Goal: Task Accomplishment & Management: Manage account settings

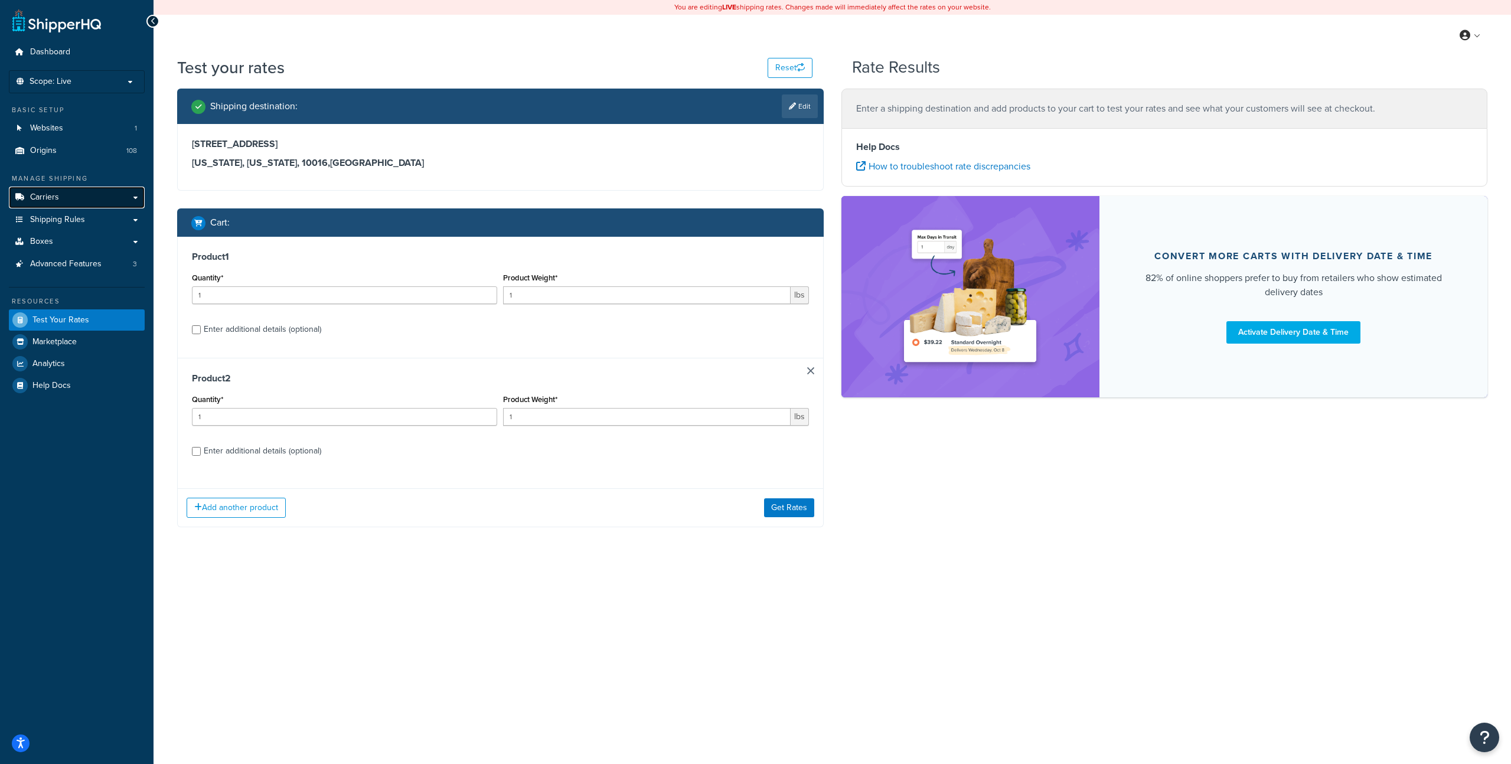
click at [57, 198] on span "Carriers" at bounding box center [44, 197] width 29 height 10
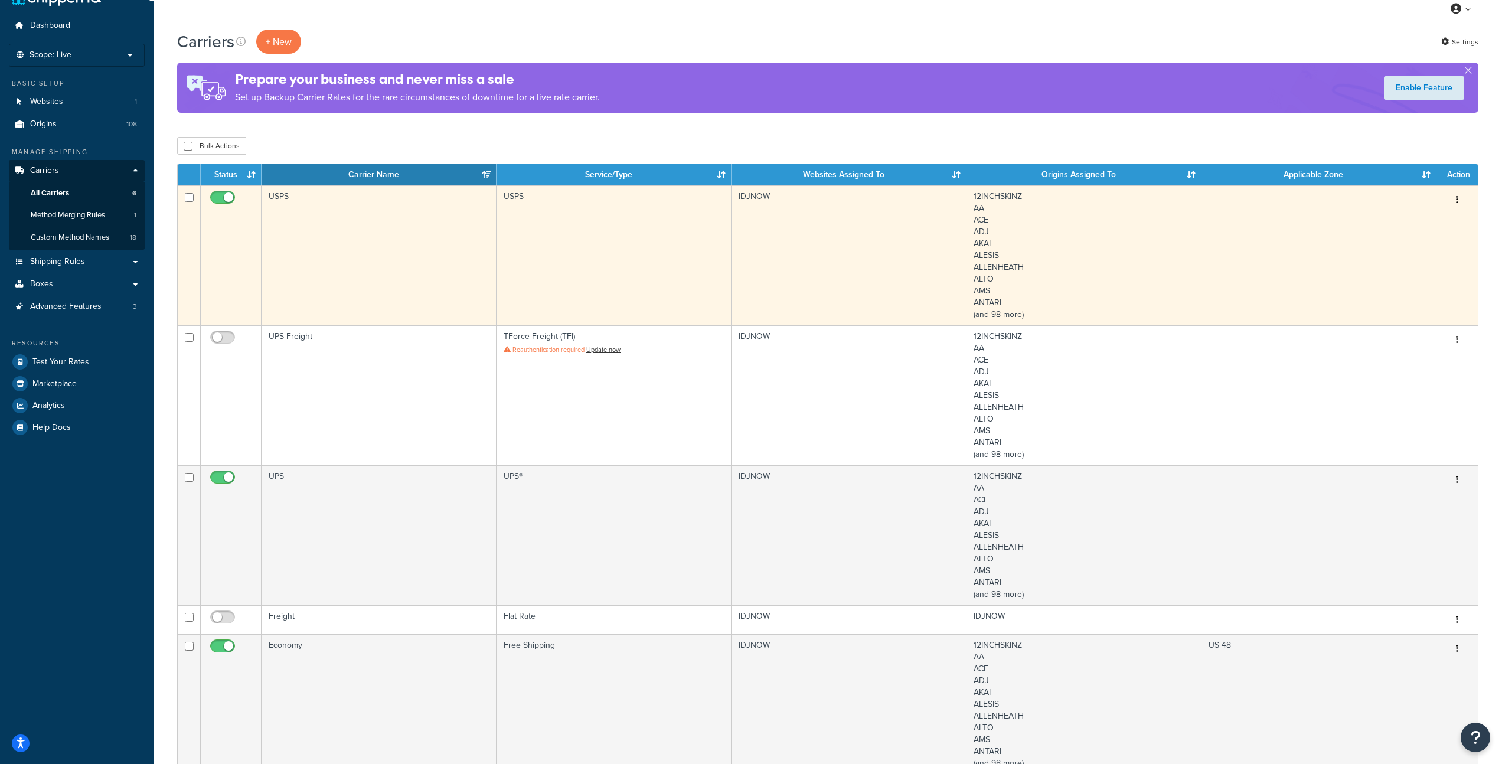
scroll to position [164, 0]
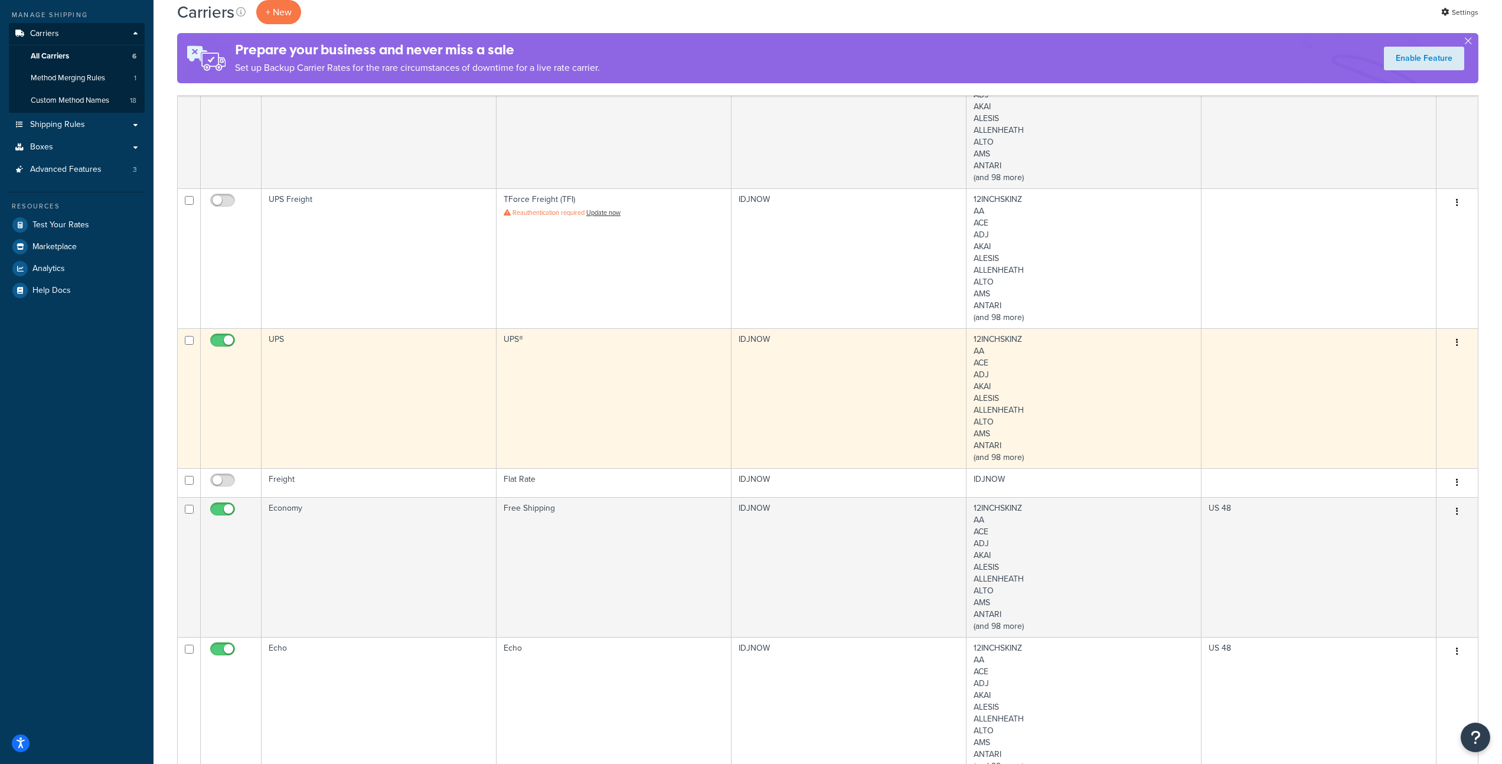
click at [653, 377] on td "UPS®" at bounding box center [613, 398] width 235 height 140
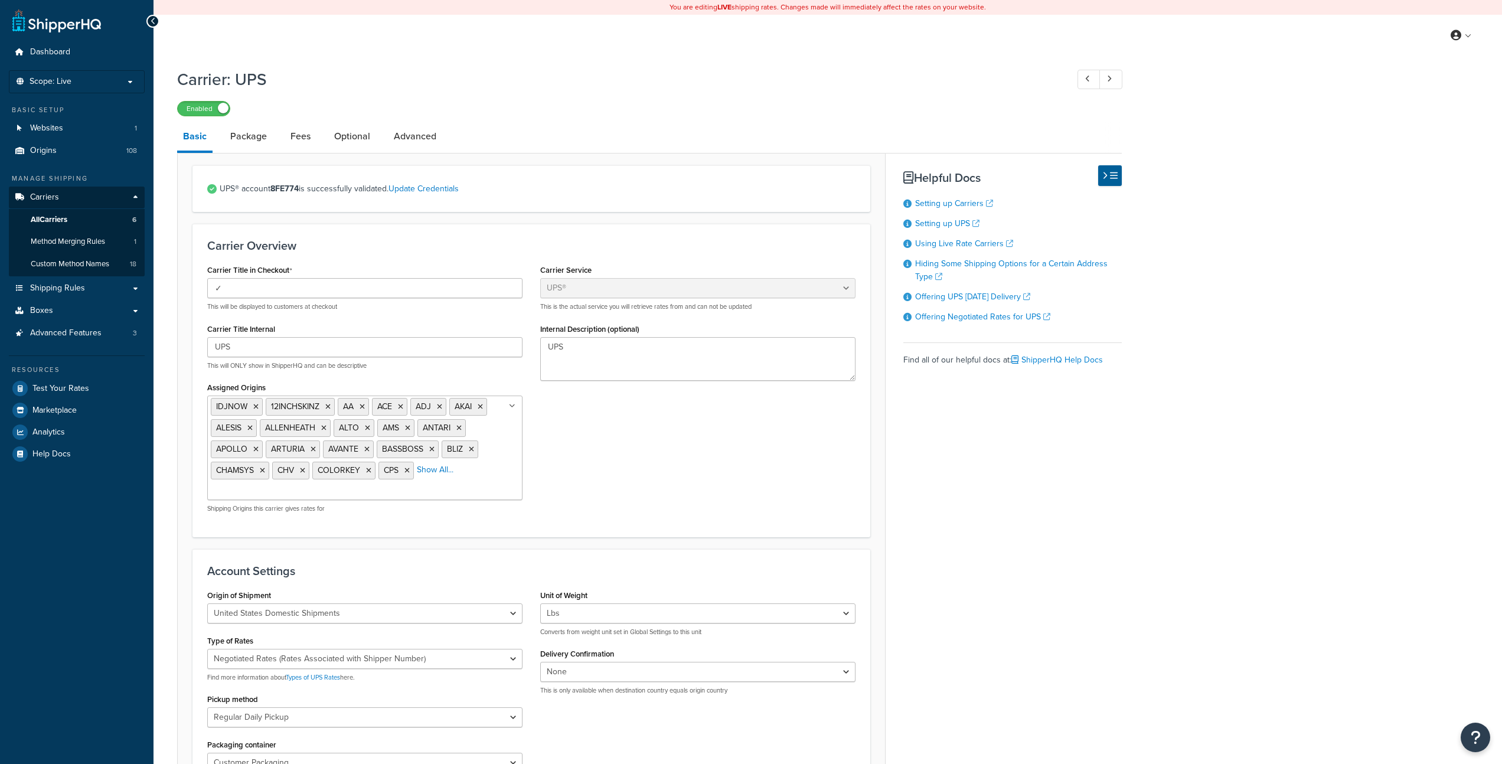
select select "ups"
click at [302, 137] on link "Fees" at bounding box center [301, 136] width 32 height 28
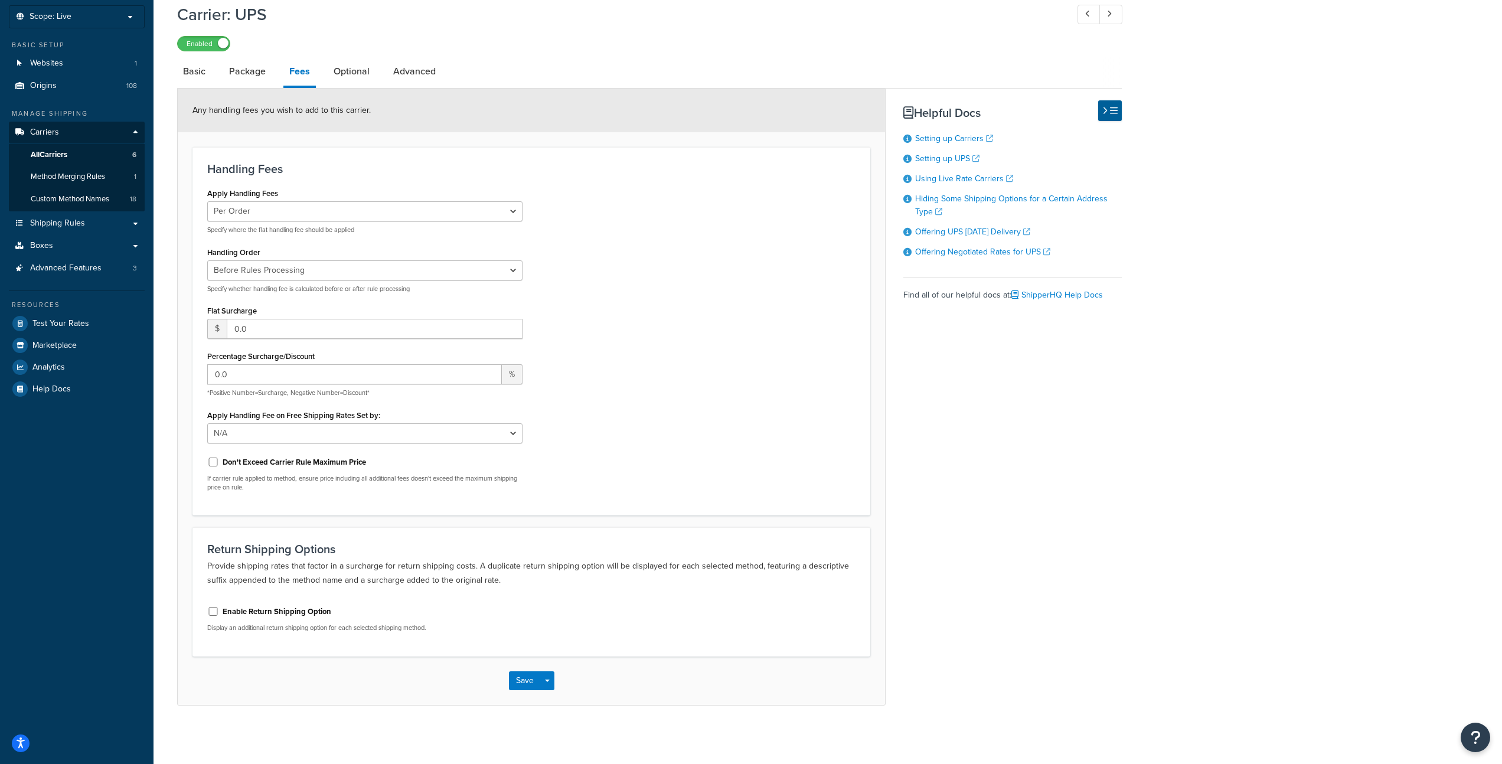
scroll to position [66, 0]
click at [349, 72] on link "Optional" at bounding box center [352, 71] width 48 height 28
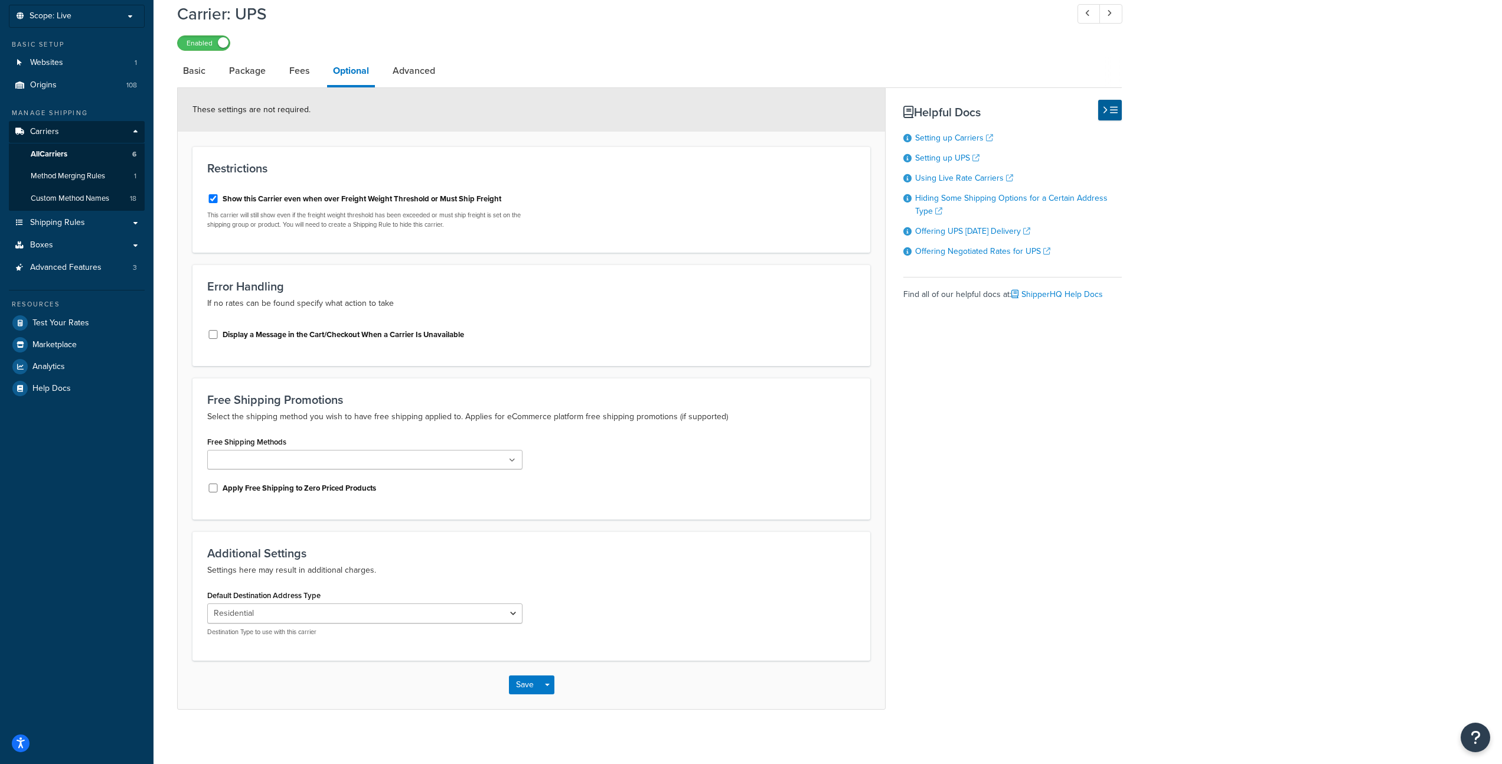
click at [409, 71] on link "Advanced" at bounding box center [414, 71] width 54 height 28
select select "false"
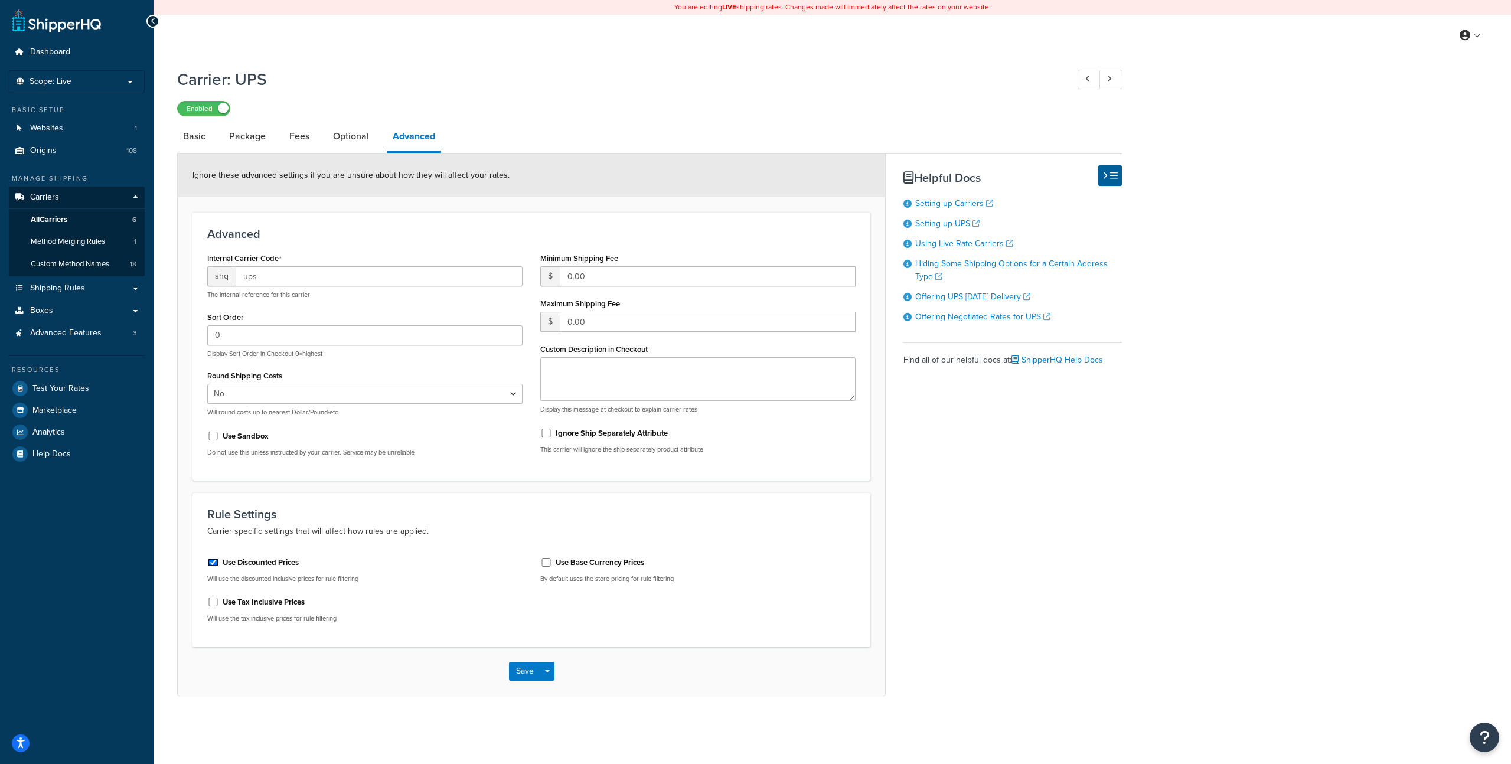
click at [214, 563] on input "Use Discounted Prices" at bounding box center [213, 562] width 12 height 9
checkbox input "false"
click at [528, 671] on button "Save" at bounding box center [525, 671] width 32 height 19
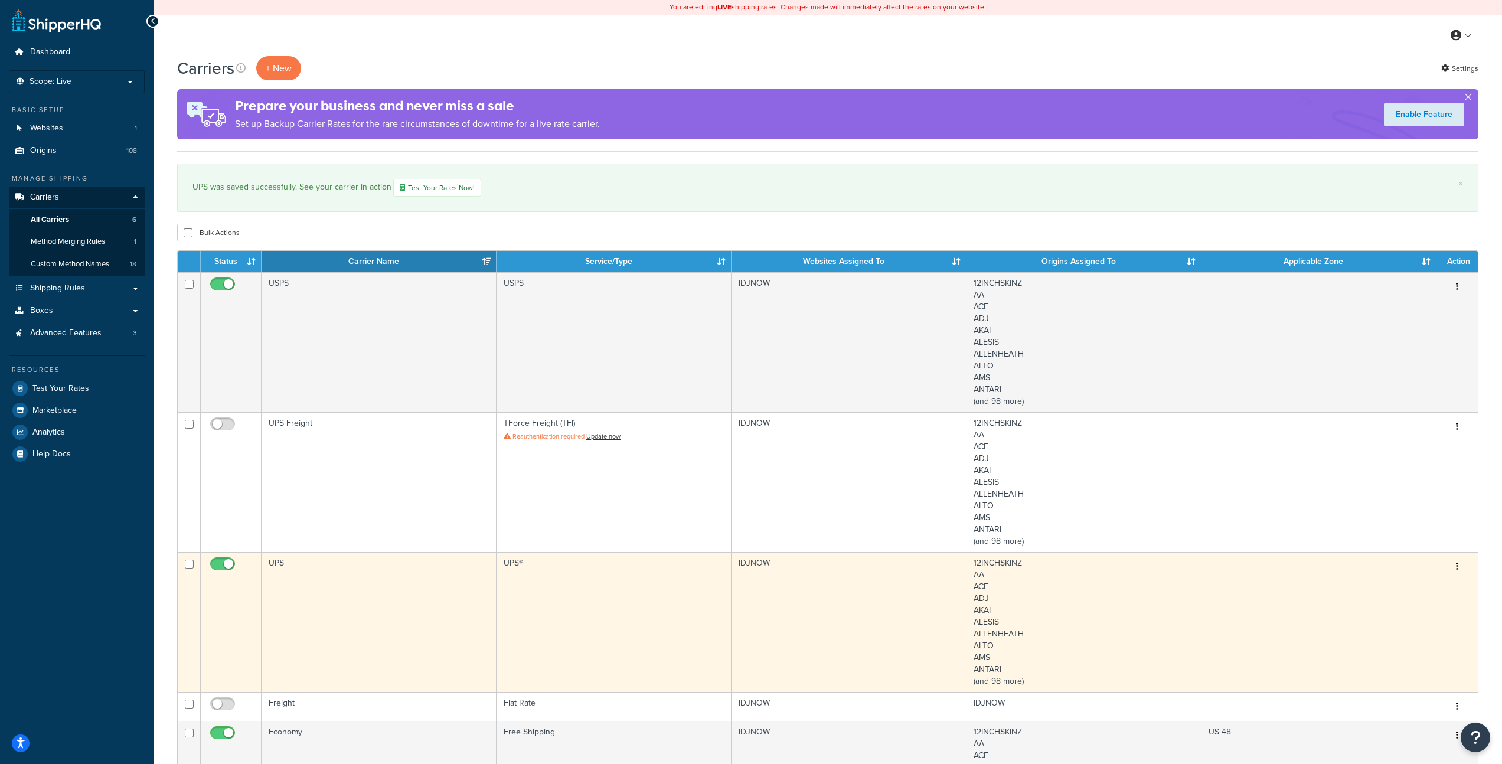
click at [375, 615] on td "UPS" at bounding box center [379, 622] width 235 height 140
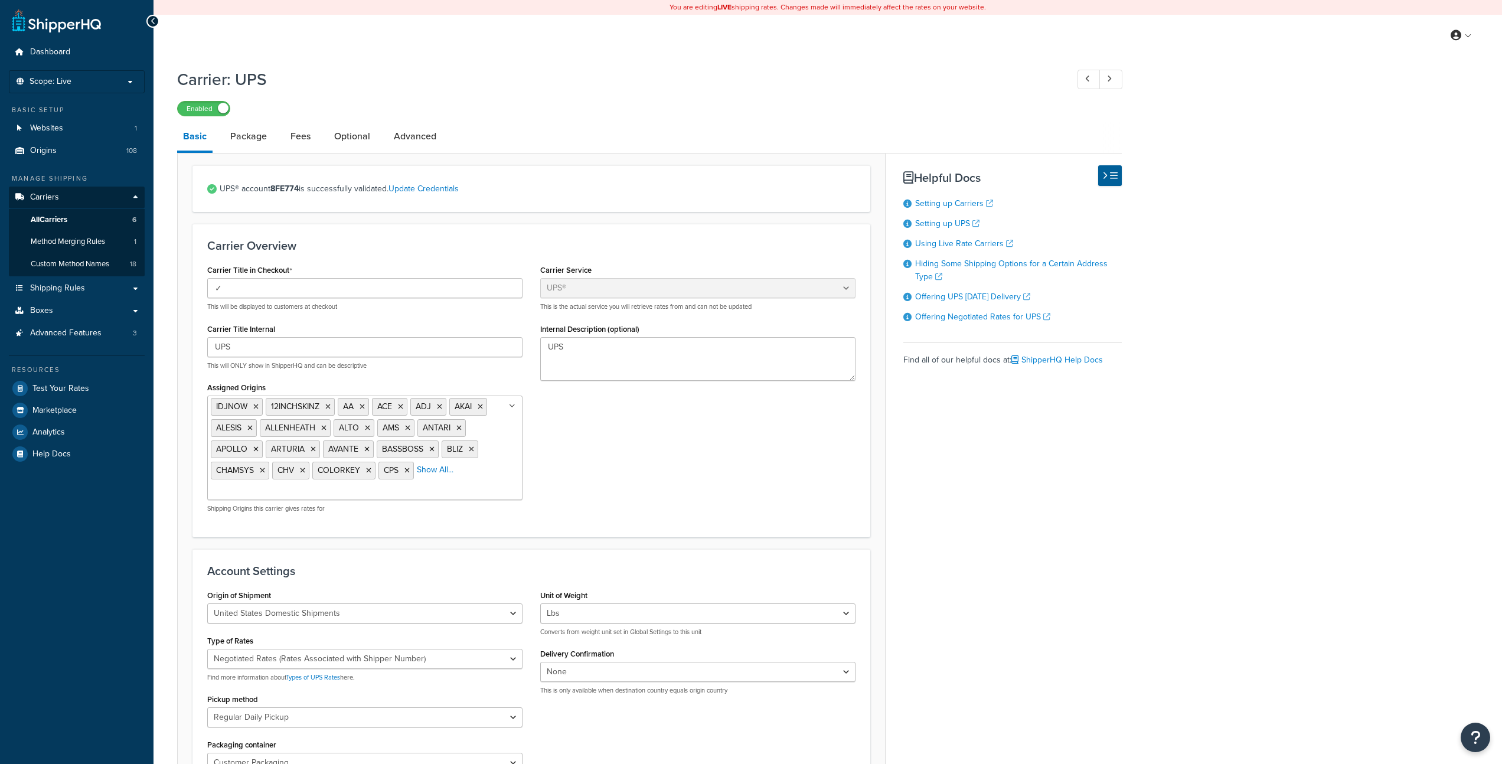
select select "ups"
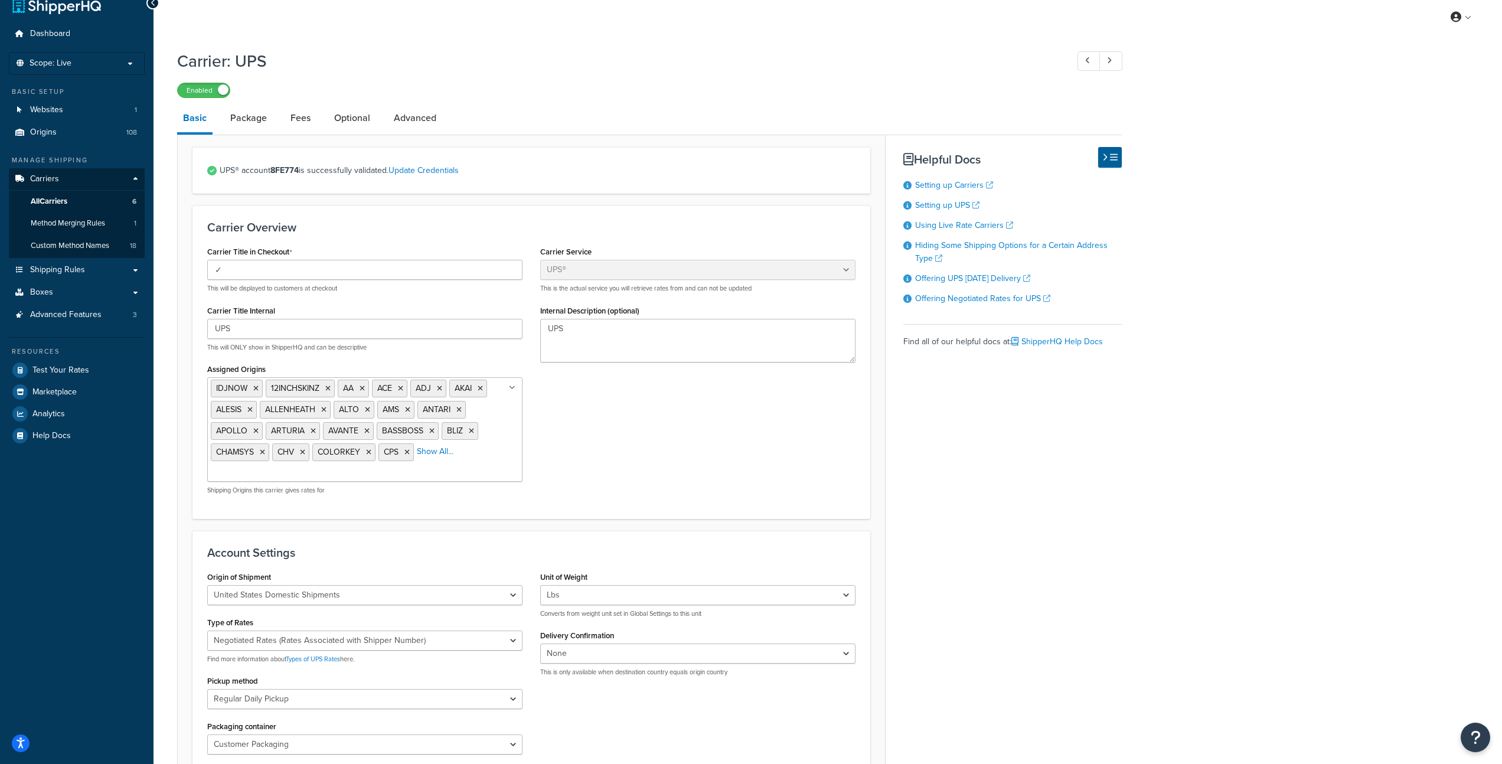
scroll to position [40, 0]
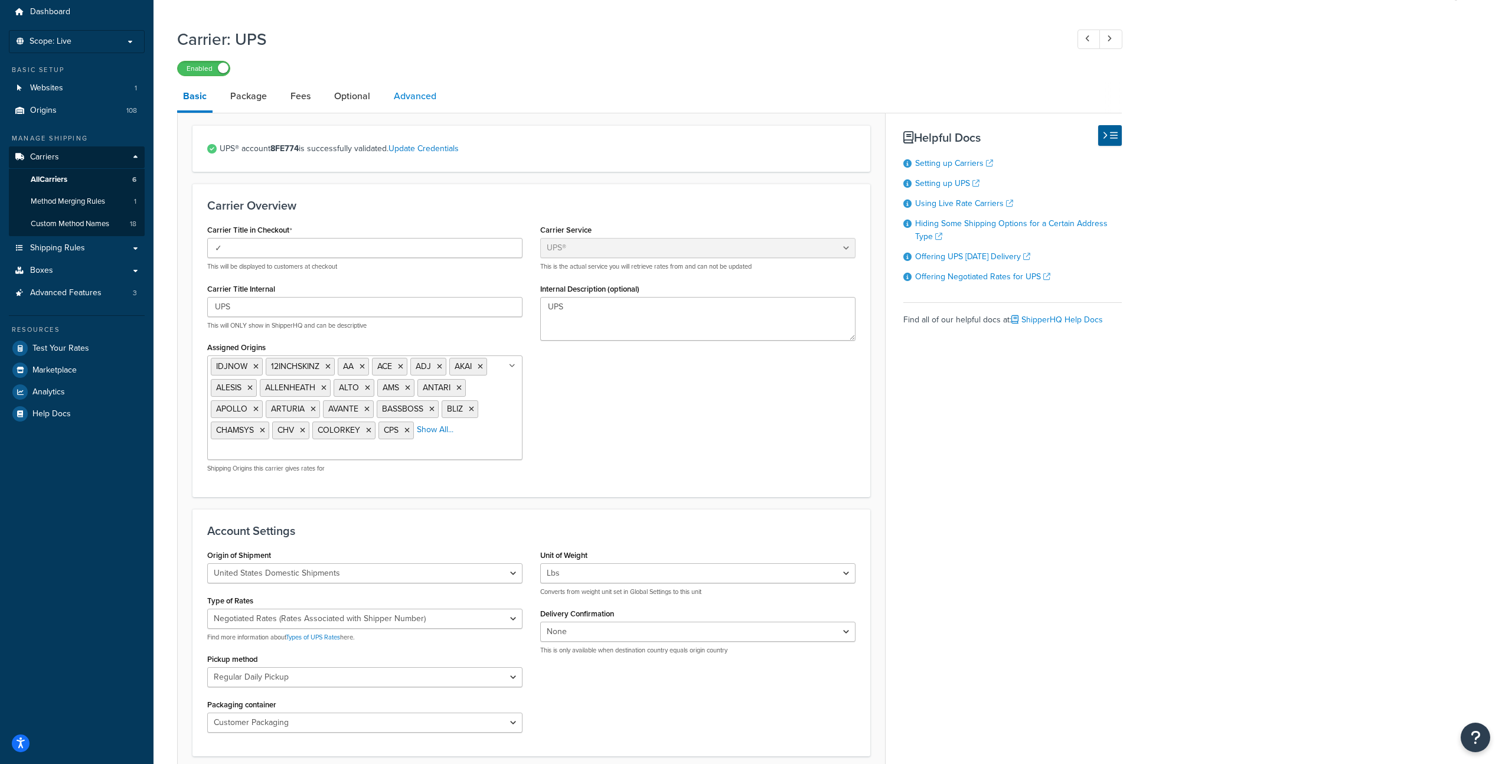
click at [411, 99] on link "Advanced" at bounding box center [415, 96] width 54 height 28
select select "false"
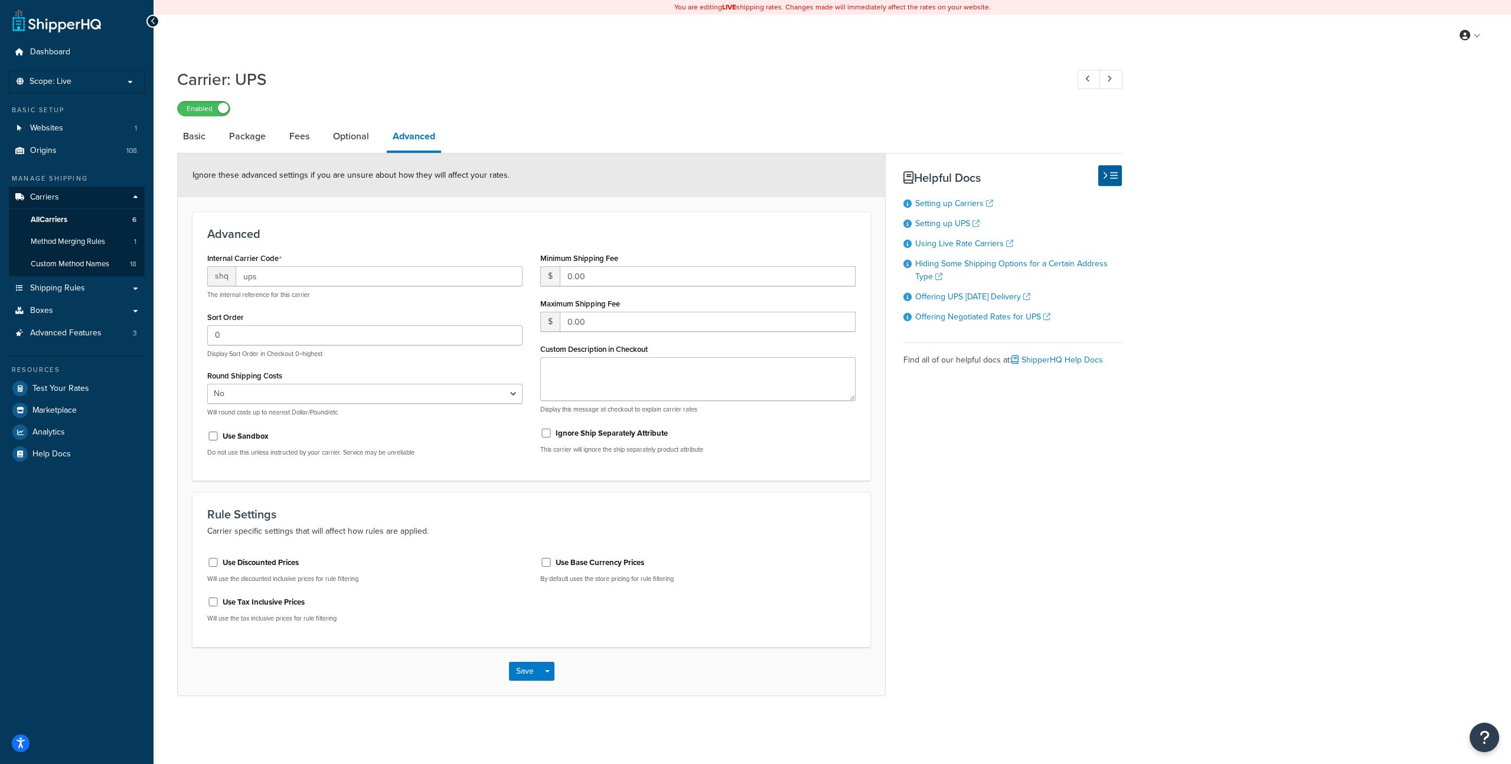
click at [229, 563] on label "Use Discounted Prices" at bounding box center [261, 562] width 76 height 11
click at [219, 563] on input "Use Discounted Prices" at bounding box center [213, 562] width 12 height 9
checkbox input "true"
click at [523, 668] on button "Save" at bounding box center [525, 671] width 32 height 19
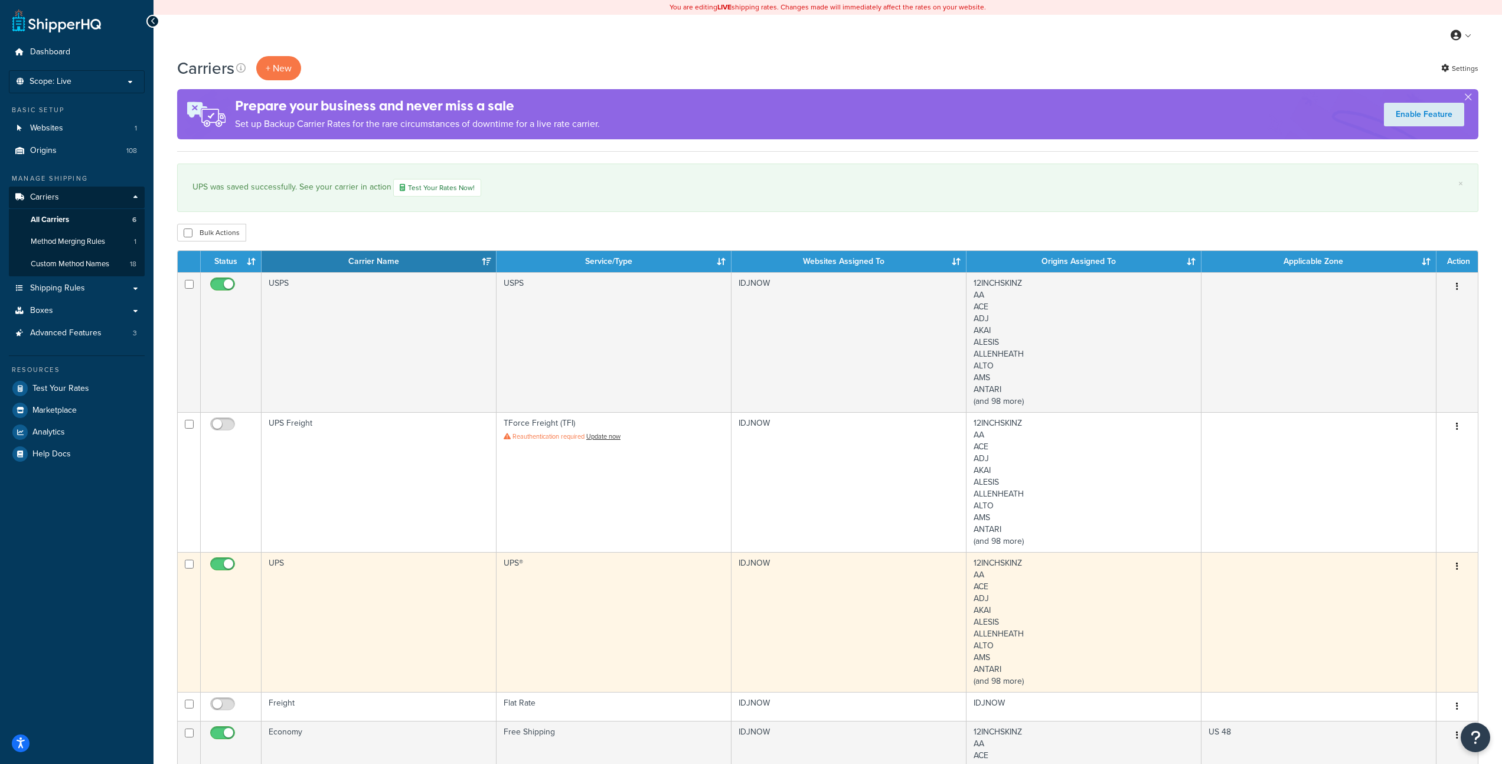
click at [420, 603] on td "UPS" at bounding box center [379, 622] width 235 height 140
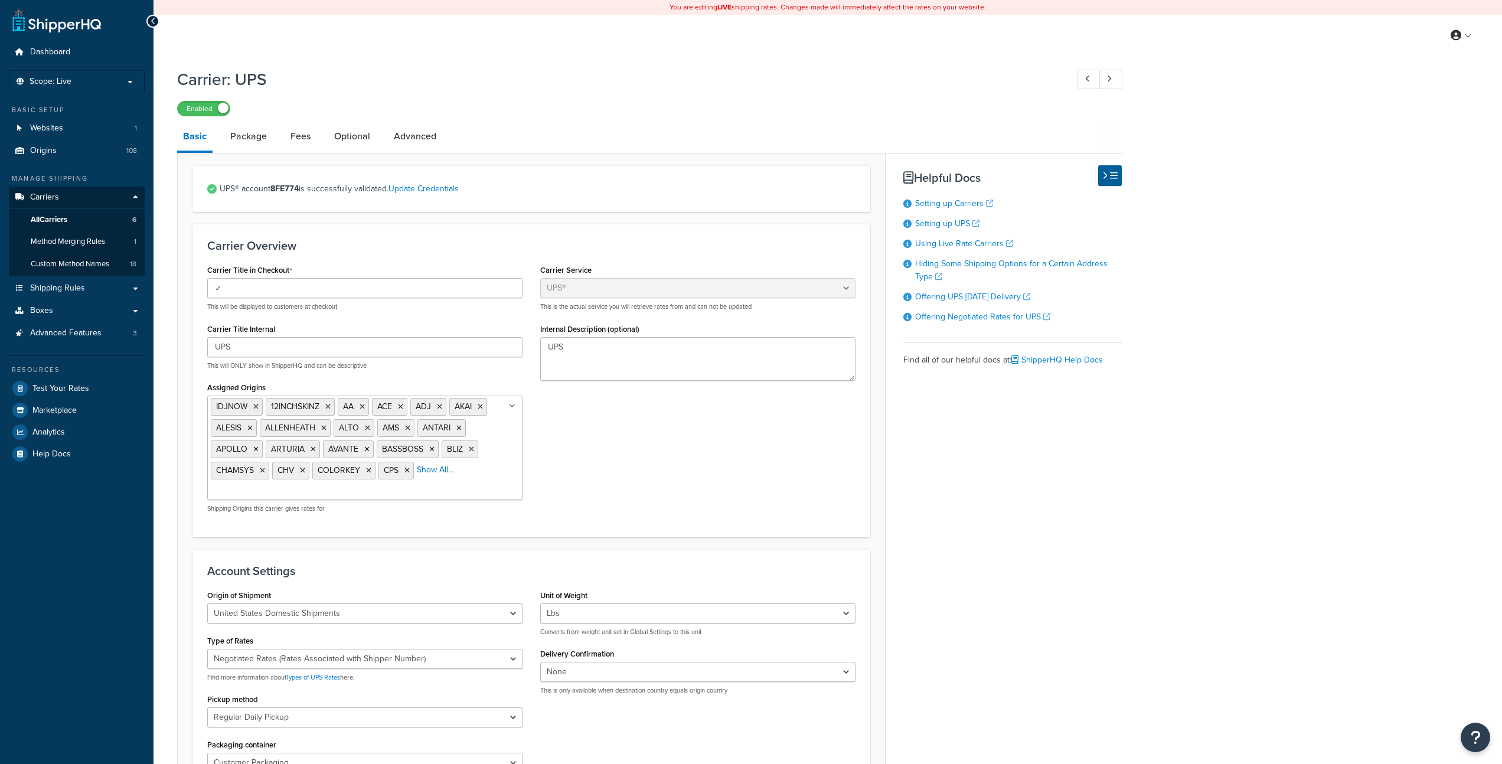
select select "ups"
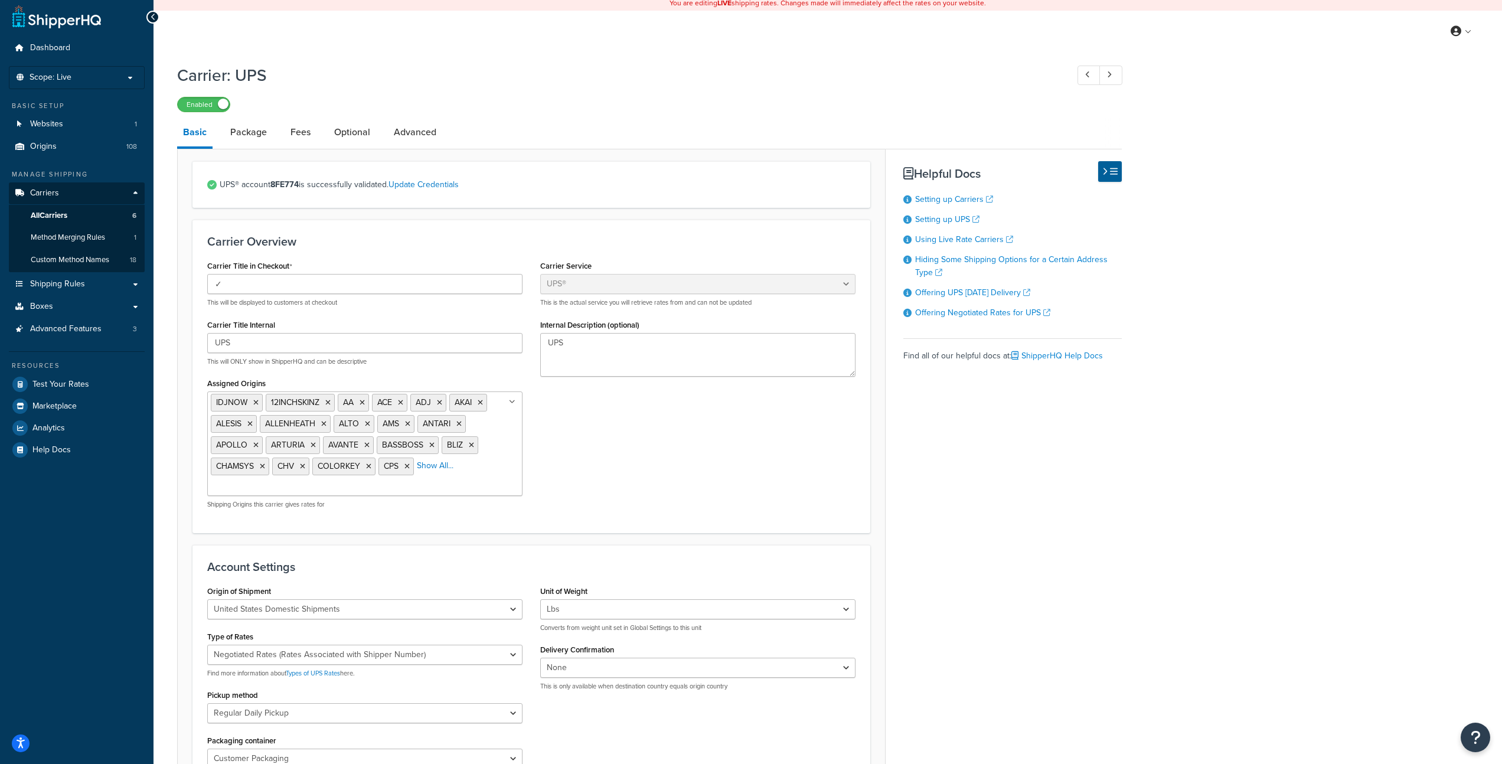
scroll to position [5, 0]
click at [604, 113] on div "Carrier: UPS Enabled Basic Package Fees Optional Advanced UPS® account 8FE774 i…" at bounding box center [649, 646] width 945 height 1179
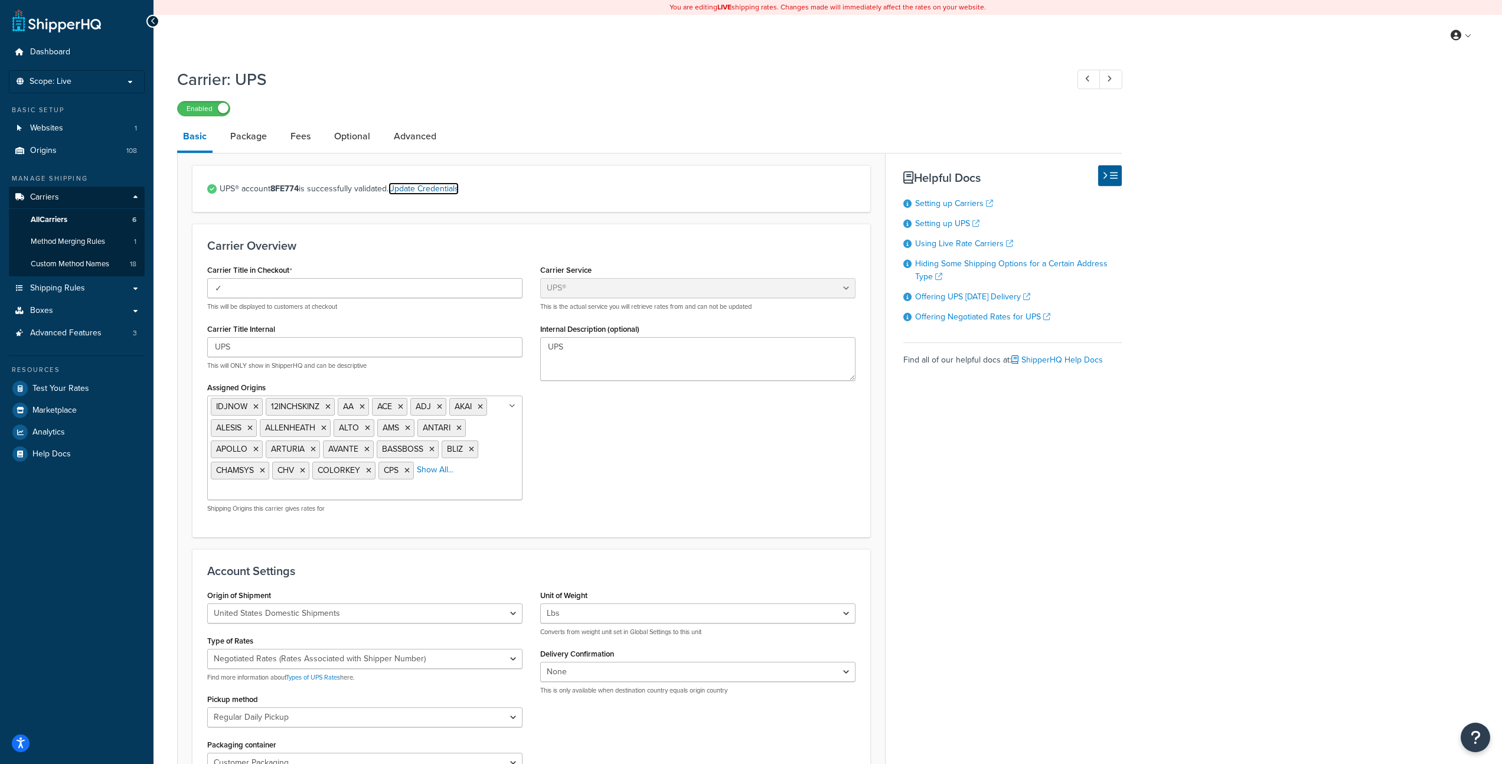
click at [449, 191] on link "Update Credentials" at bounding box center [423, 188] width 70 height 12
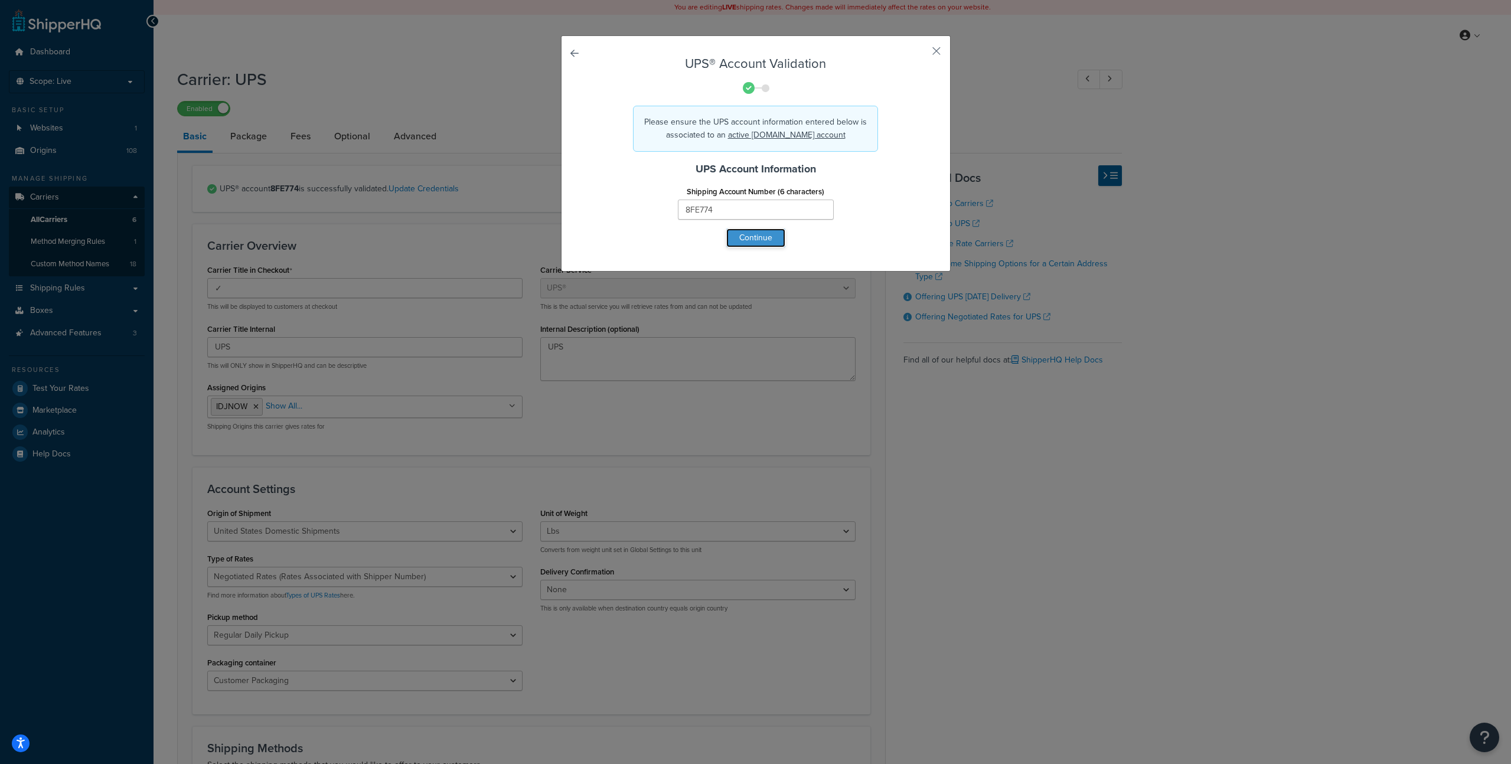
click at [762, 237] on button "Continue" at bounding box center [755, 237] width 59 height 19
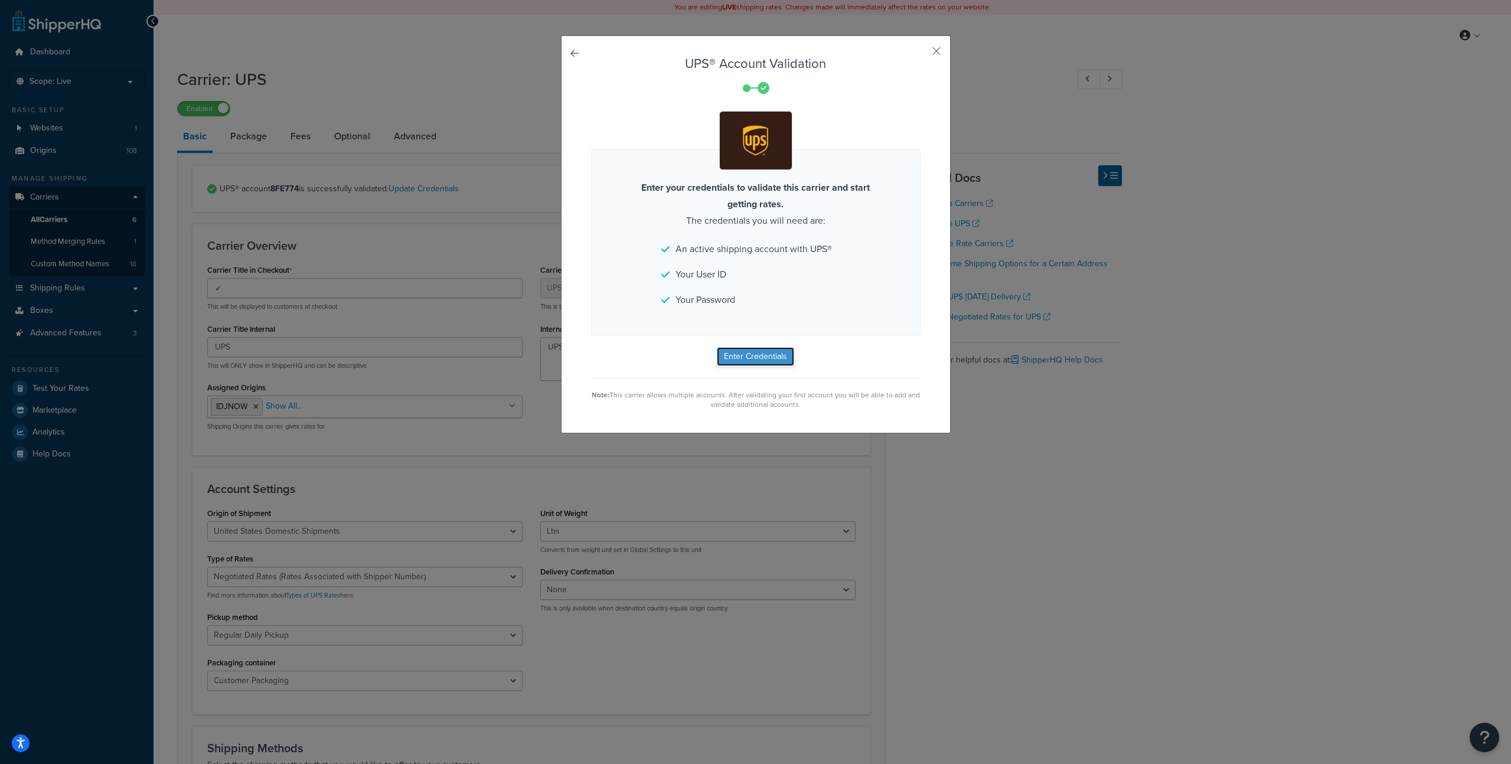
click at [768, 354] on button "Enter Credentials" at bounding box center [755, 356] width 77 height 19
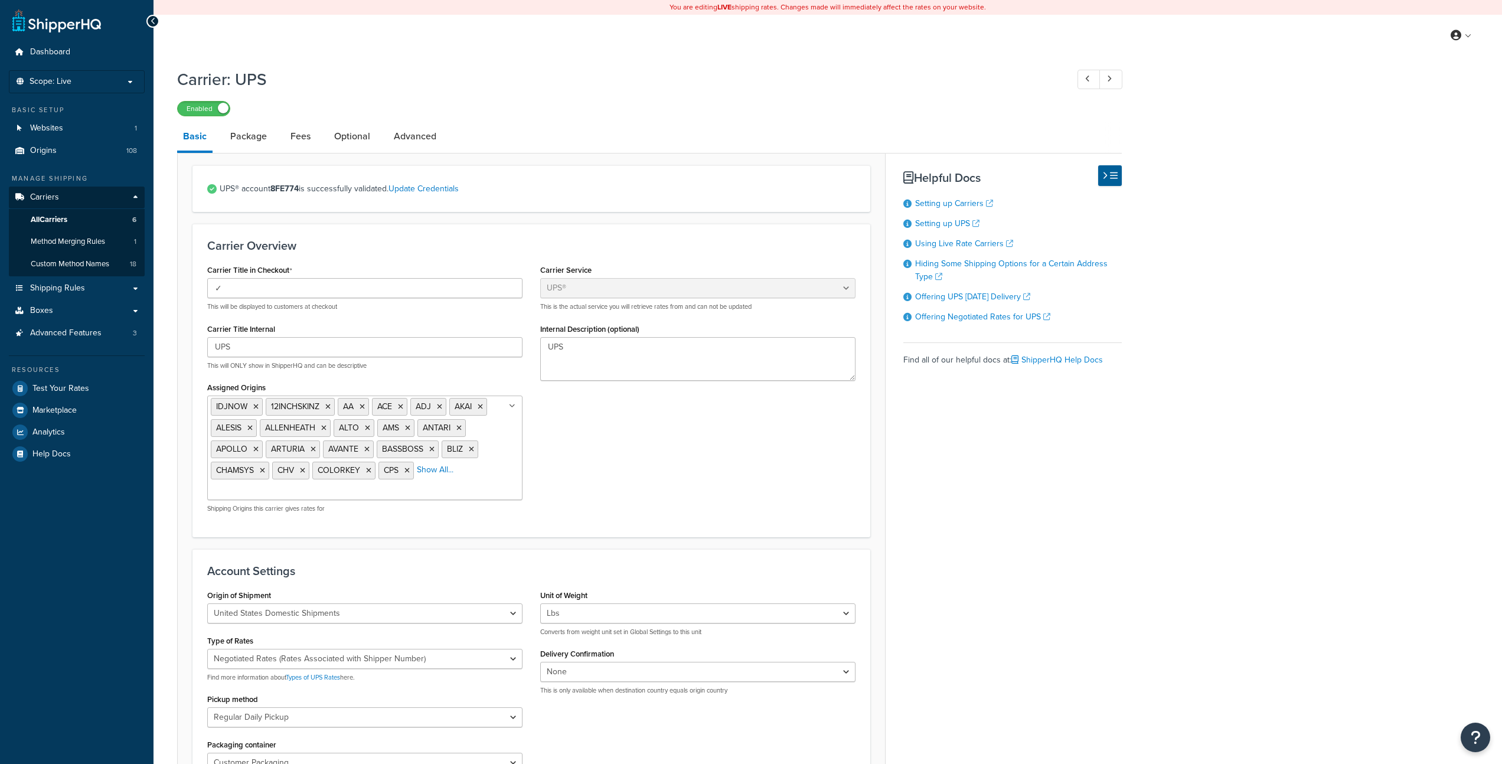
select select "ups"
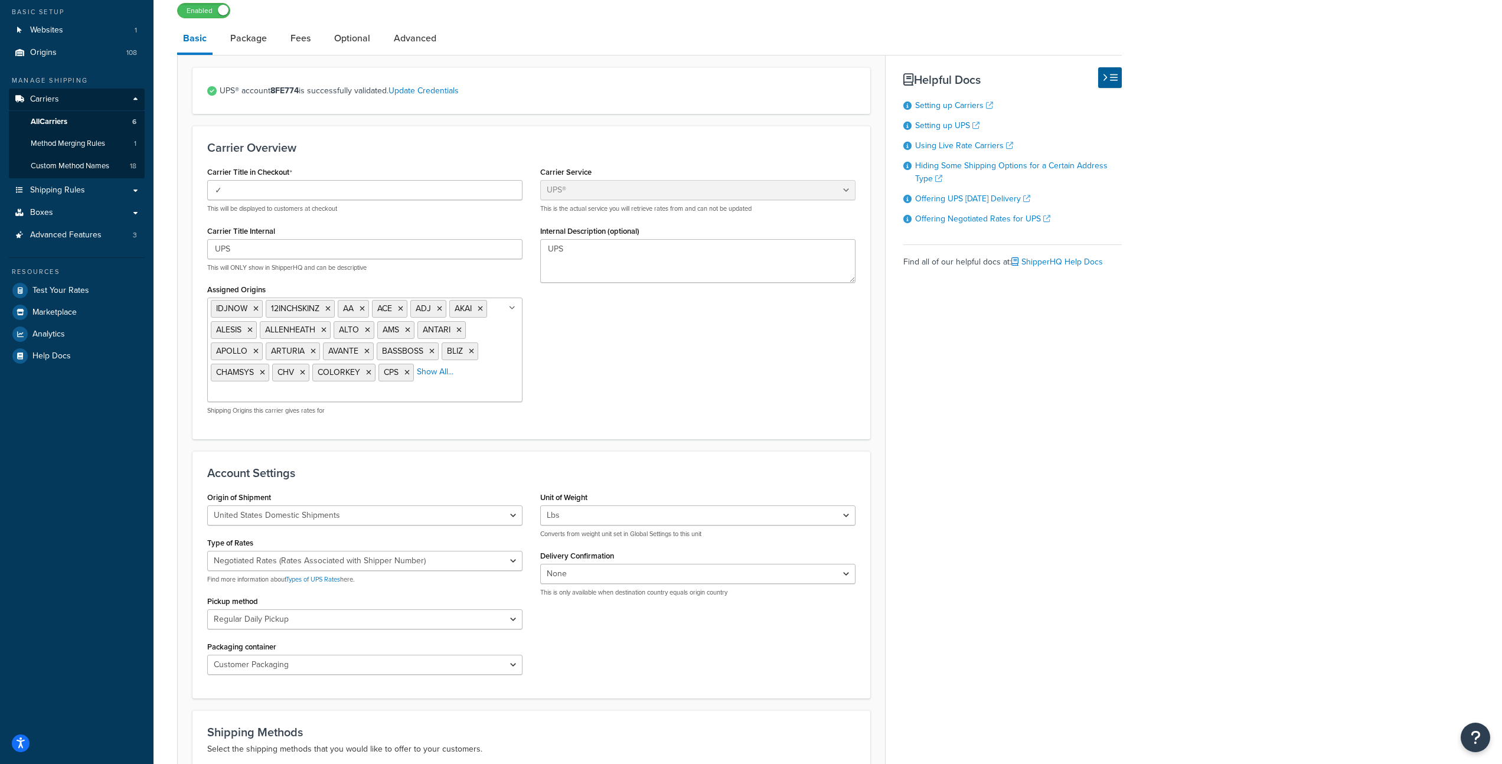
scroll to position [416, 0]
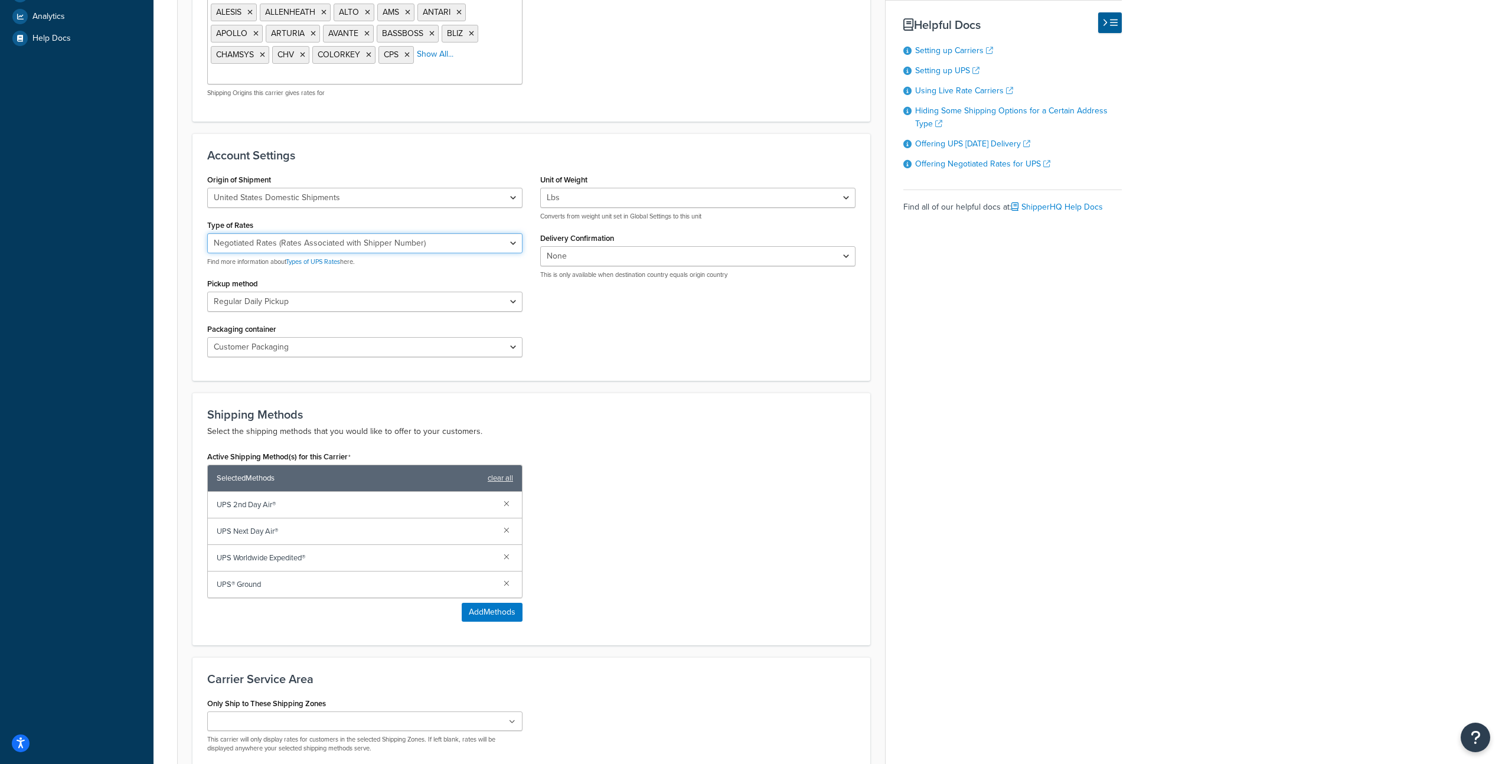
click at [344, 245] on select "Negotiated Rates (Rates Associated with Shipper Number) Daily Rates Retail Rate…" at bounding box center [364, 243] width 315 height 20
click at [207, 233] on select "Negotiated Rates (Rates Associated with Shipper Number) Daily Rates Retail Rate…" at bounding box center [364, 243] width 315 height 20
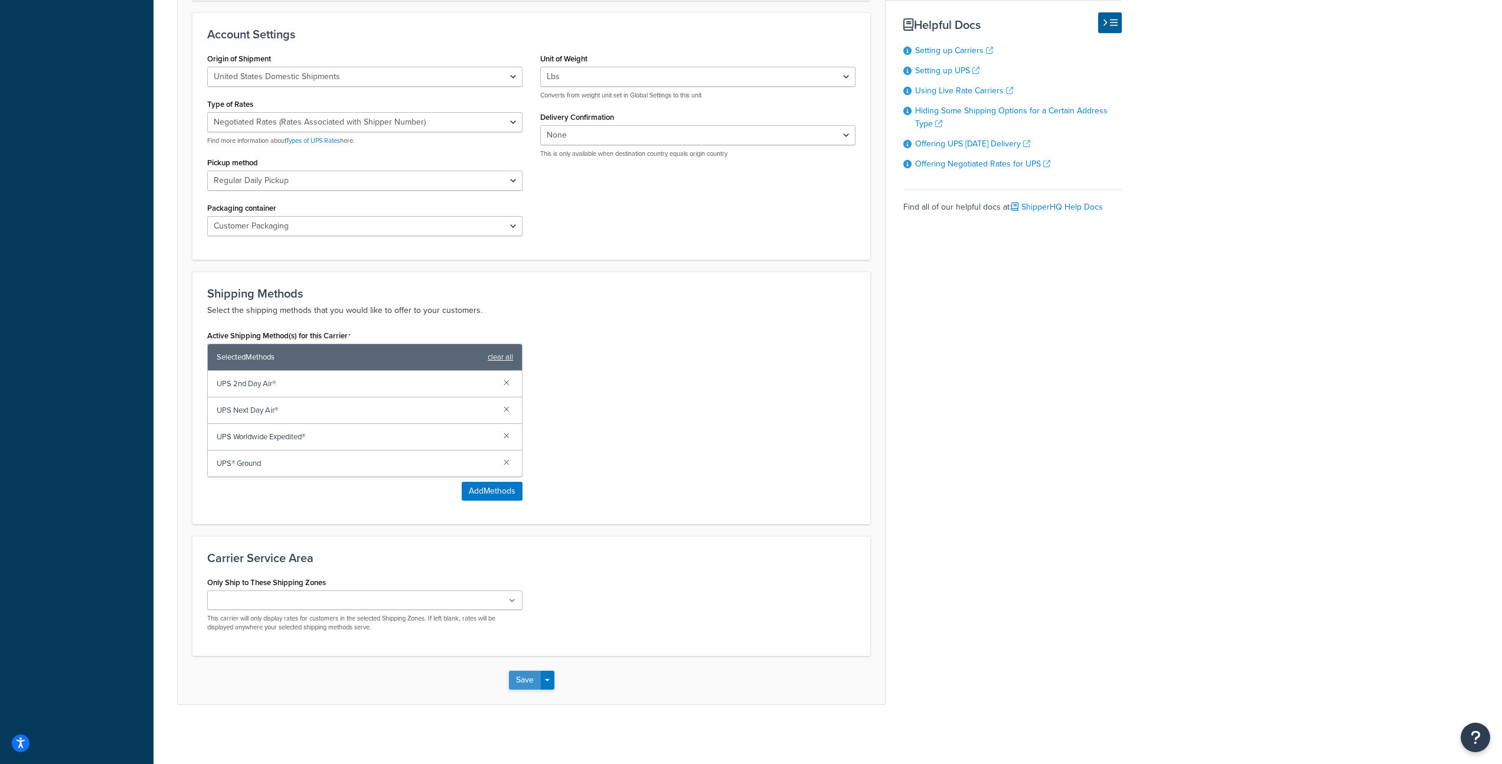
click at [523, 679] on button "Save" at bounding box center [525, 680] width 32 height 19
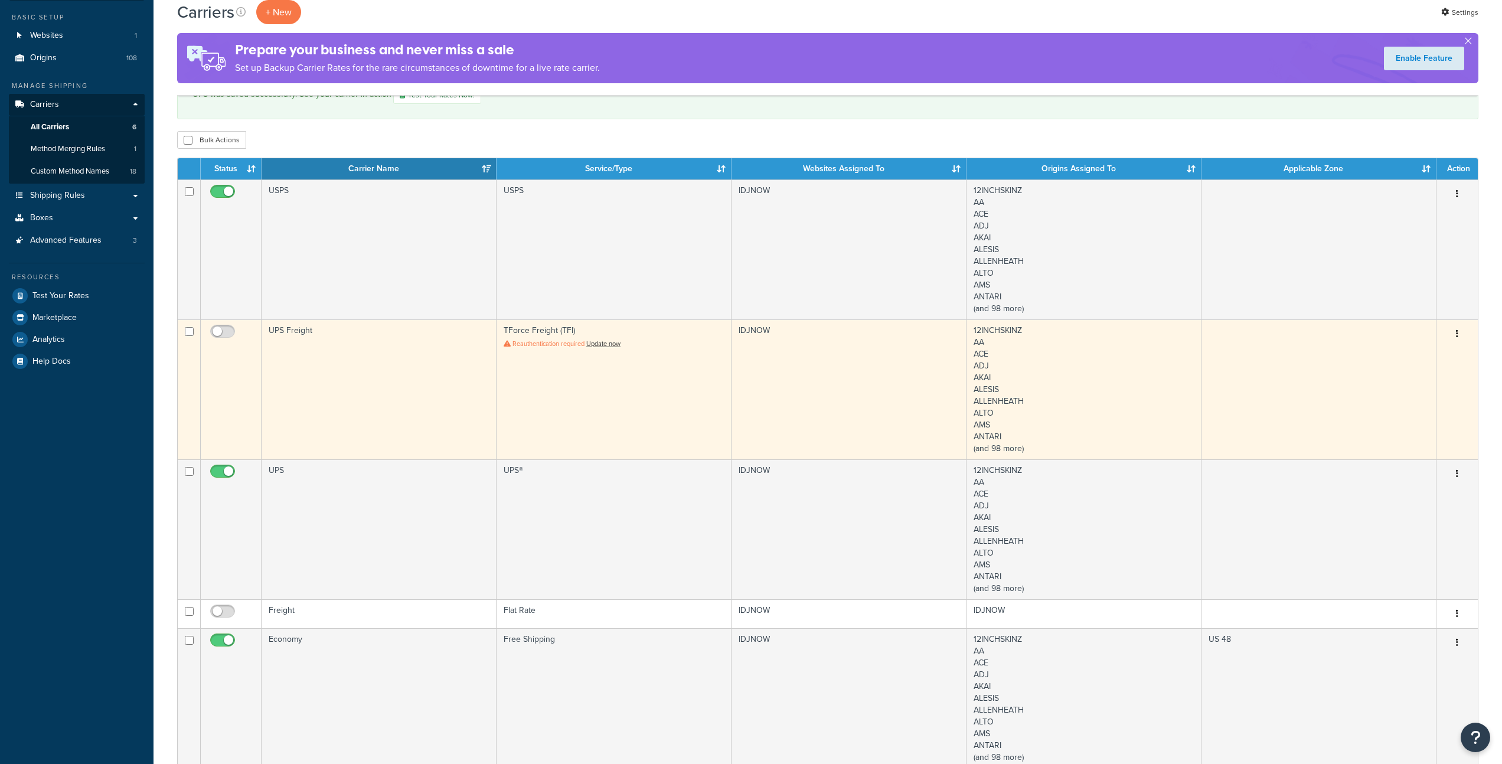
scroll to position [298, 0]
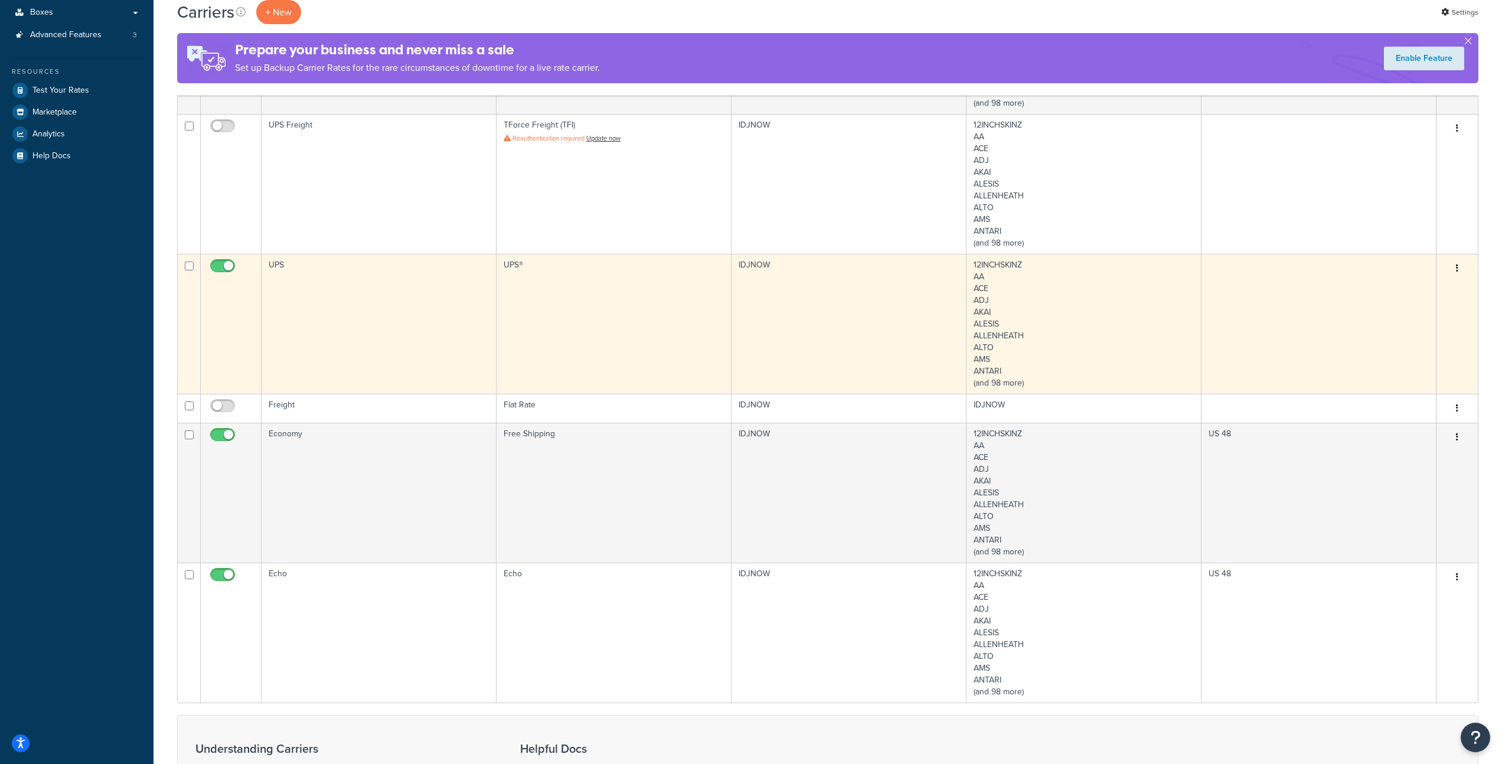
click at [372, 305] on td "UPS" at bounding box center [379, 324] width 235 height 140
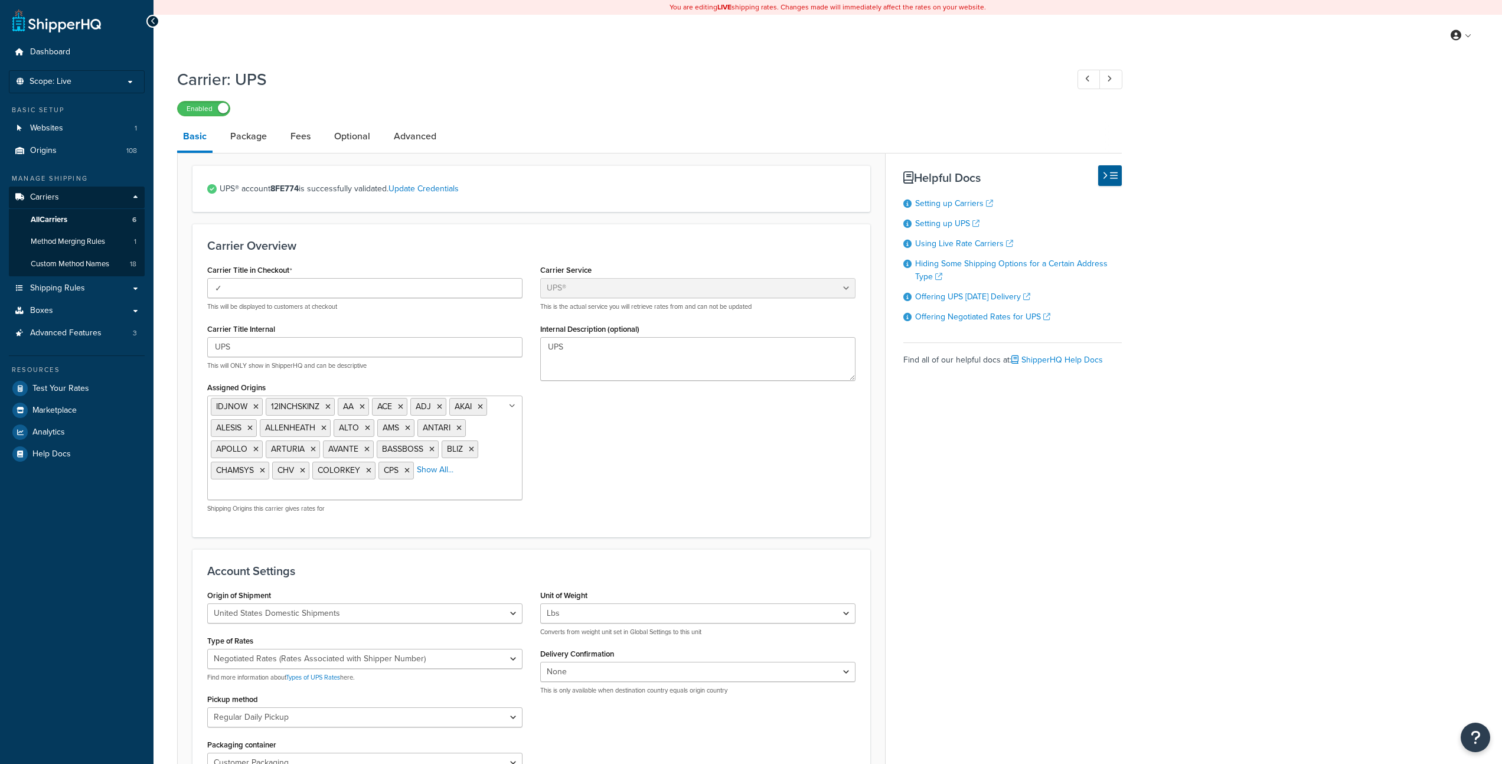
select select "ups"
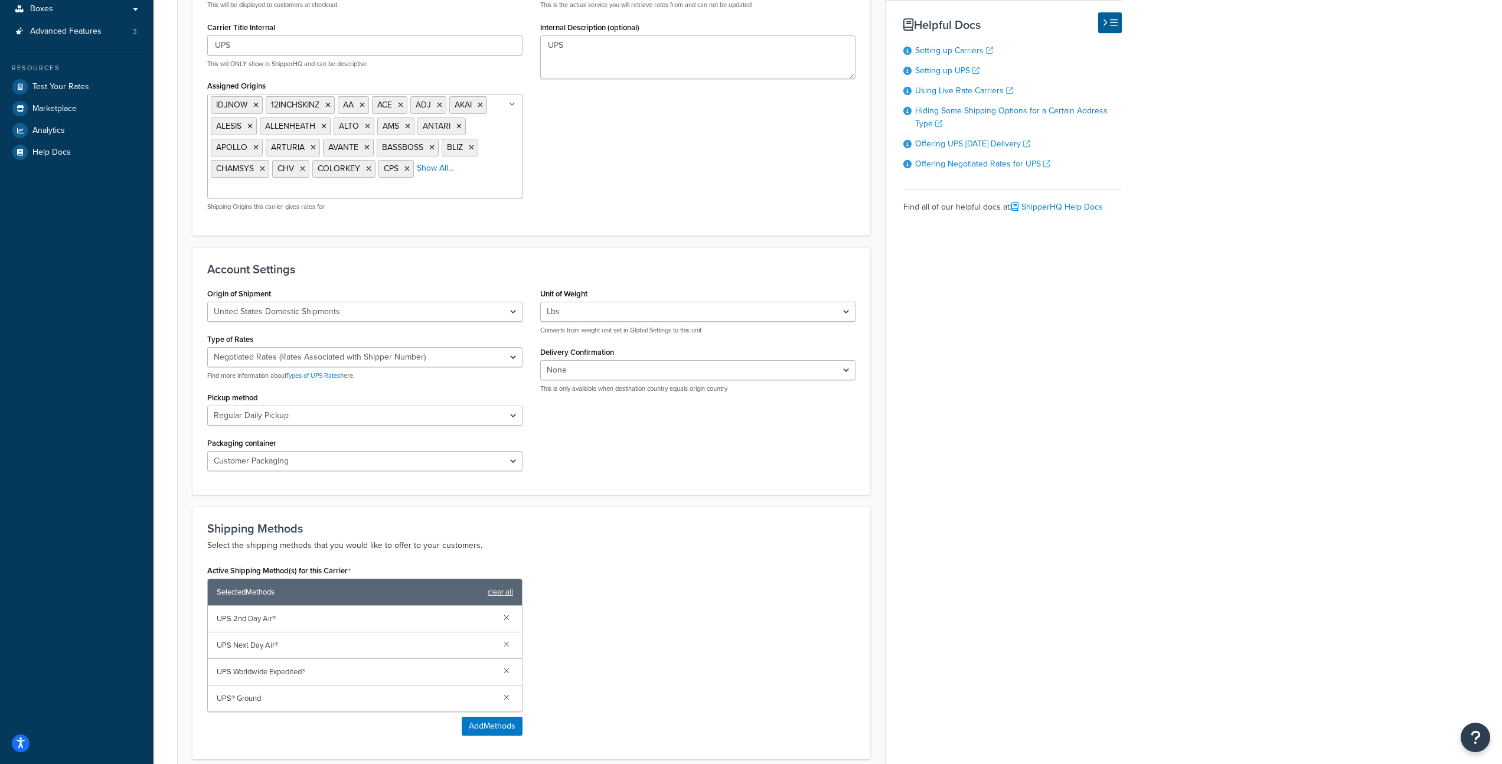
scroll to position [305, 0]
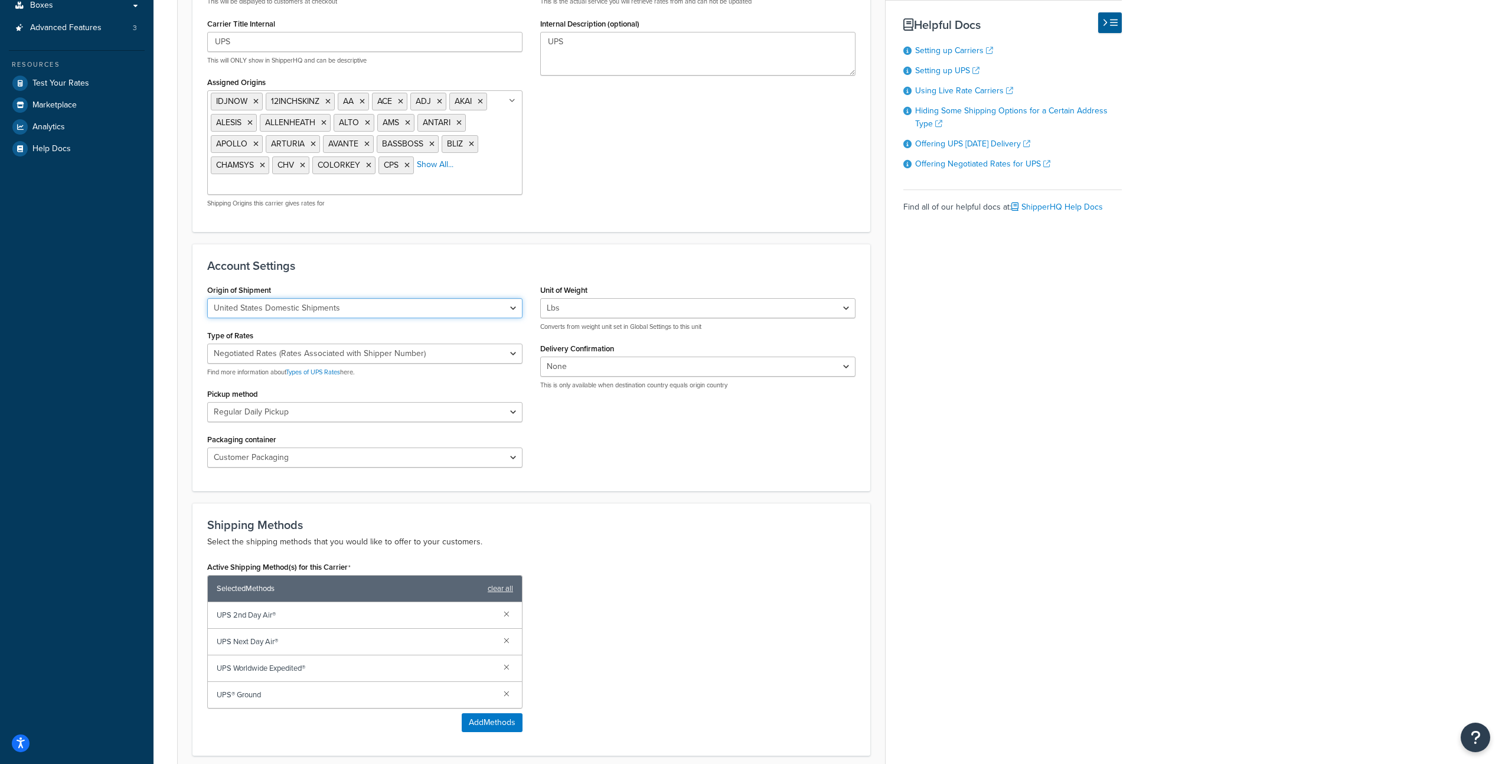
click at [337, 305] on select "United States Domestic Shipments Shipments Originating in [GEOGRAPHIC_DATA] Shi…" at bounding box center [364, 308] width 315 height 20
click at [207, 298] on select "United States Domestic Shipments Shipments Originating in [GEOGRAPHIC_DATA] Shi…" at bounding box center [364, 308] width 315 height 20
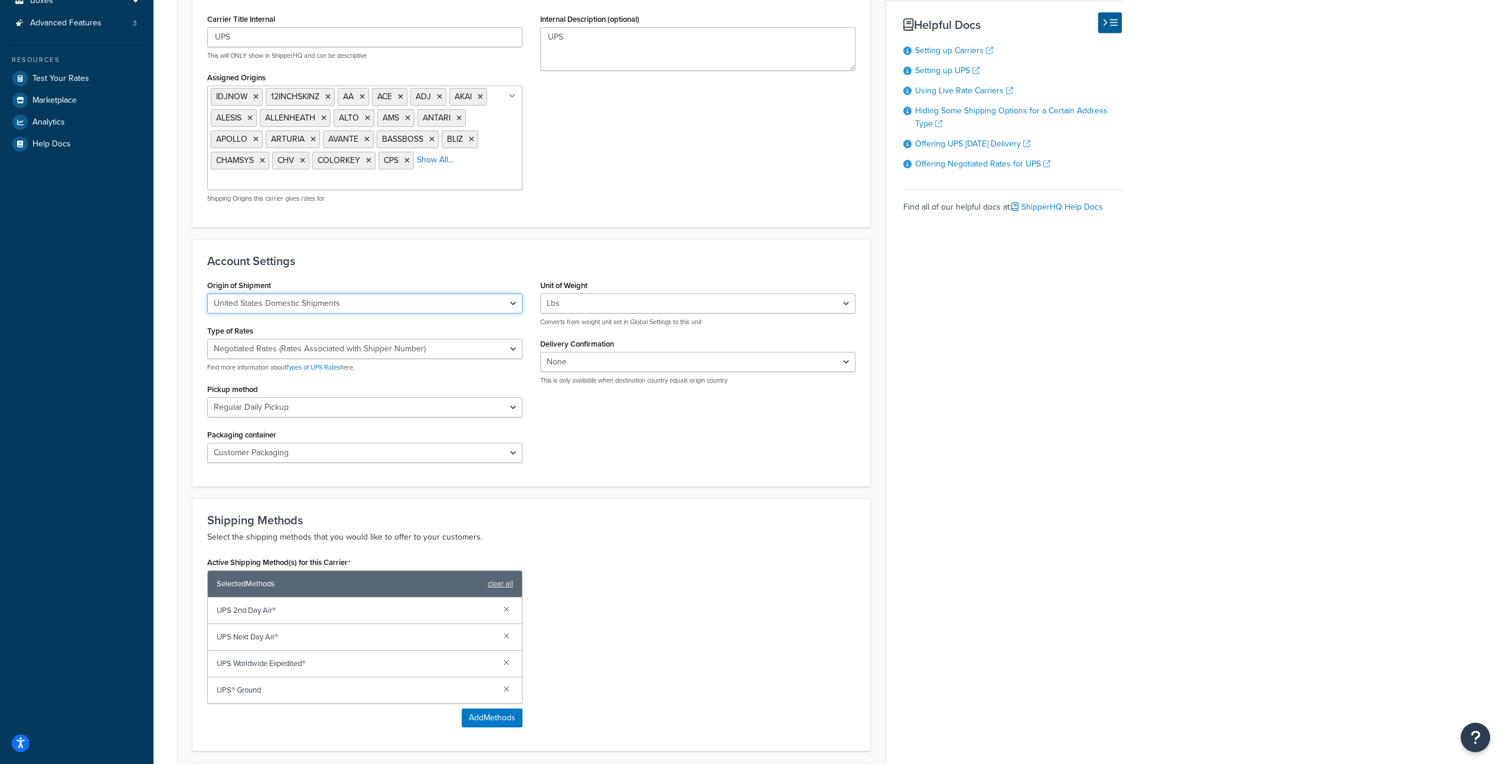
scroll to position [368, 0]
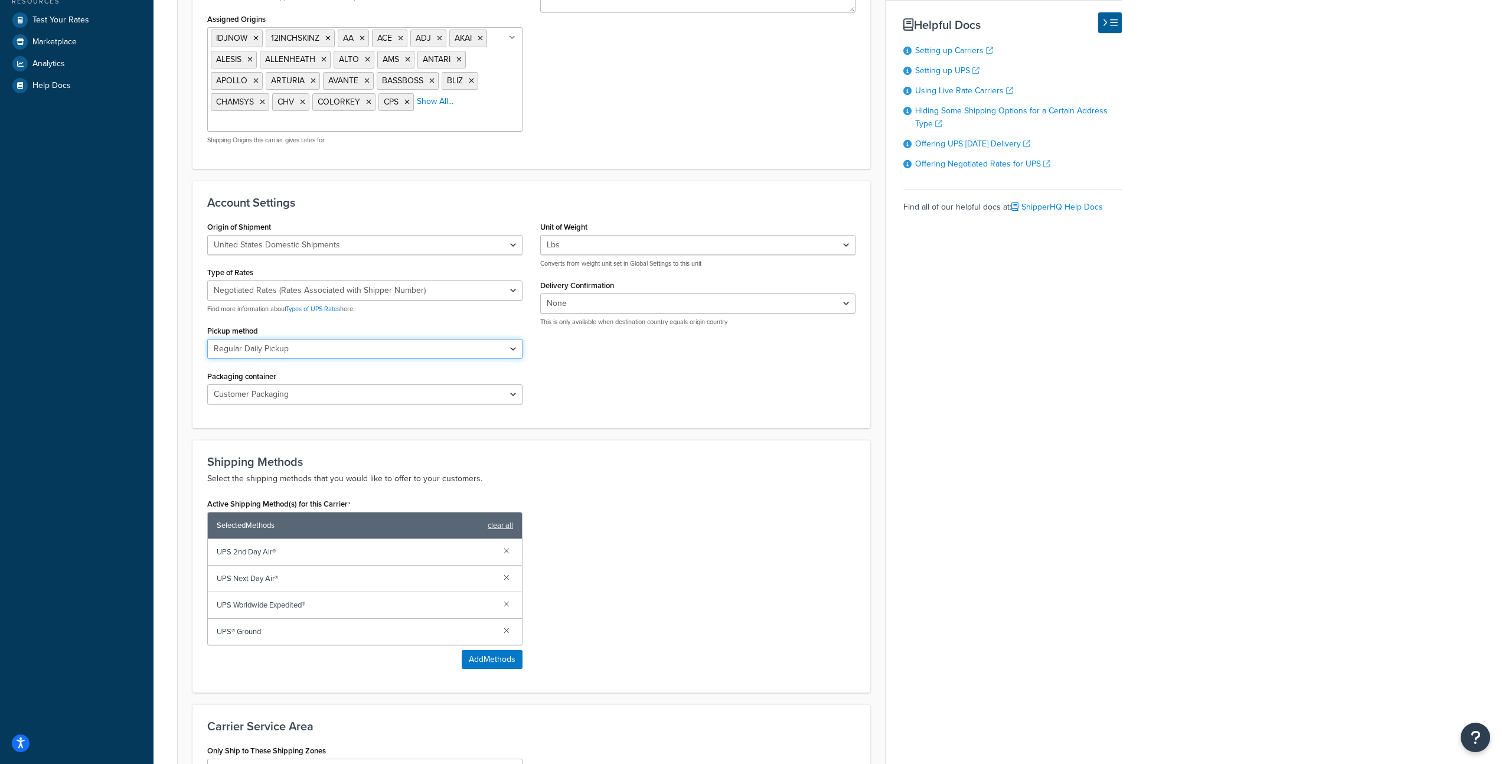
click at [349, 344] on select "Regular Daily Pickup Customer Counter One Time Pickup On Call Air Letter Center…" at bounding box center [364, 349] width 315 height 20
click at [207, 339] on select "Regular Daily Pickup Customer Counter One Time Pickup On Call Air Letter Center…" at bounding box center [364, 349] width 315 height 20
click at [306, 395] on select "Customer Packaging UPS Letter Envelope Customer Supplied Package UPS Tube UPS P…" at bounding box center [364, 394] width 315 height 20
click at [207, 384] on select "Customer Packaging UPS Letter Envelope Customer Supplied Package UPS Tube UPS P…" at bounding box center [364, 394] width 315 height 20
click at [667, 396] on div "Origin of Shipment [GEOGRAPHIC_DATA] Domestic Shipments Shipments Originating i…" at bounding box center [531, 315] width 666 height 195
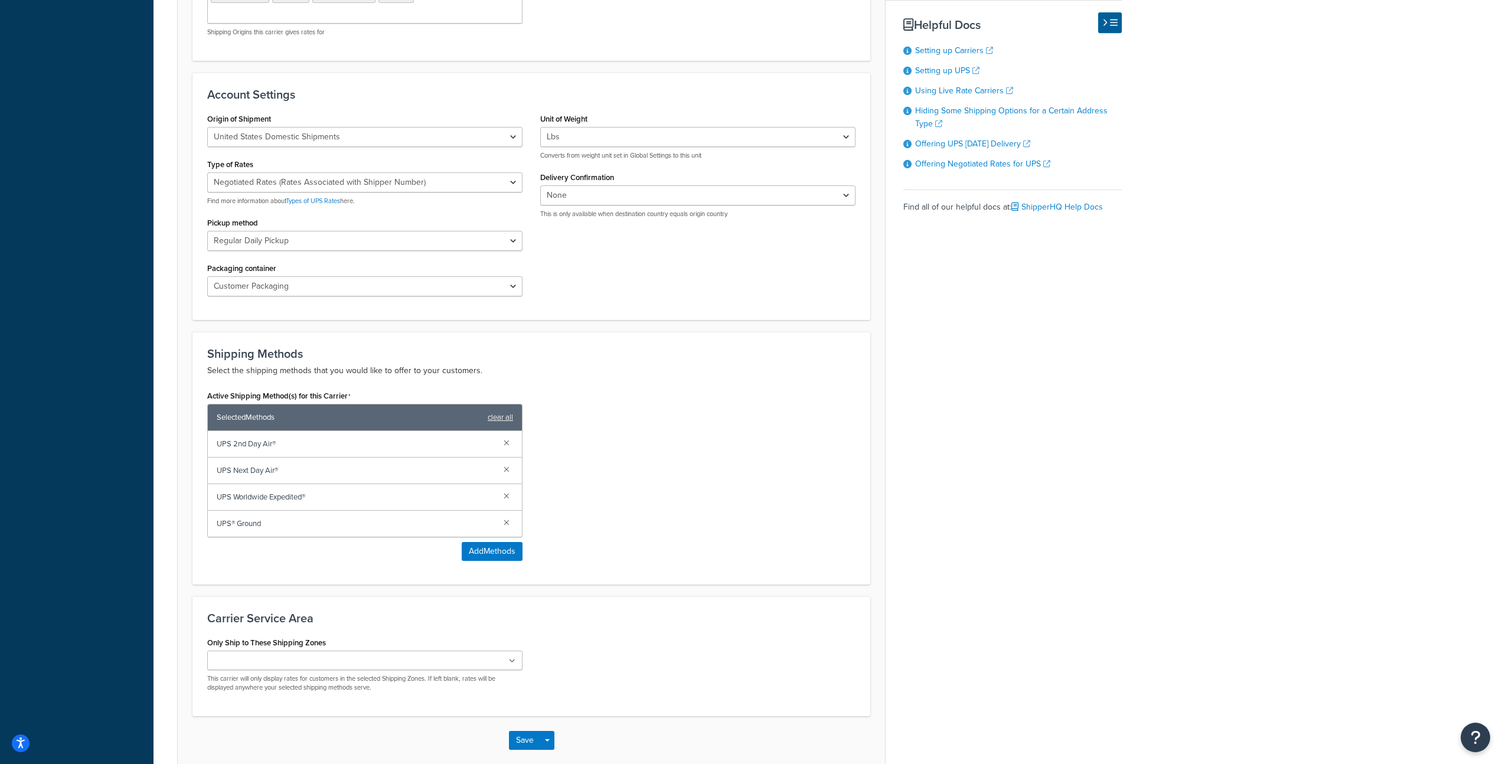
scroll to position [537, 0]
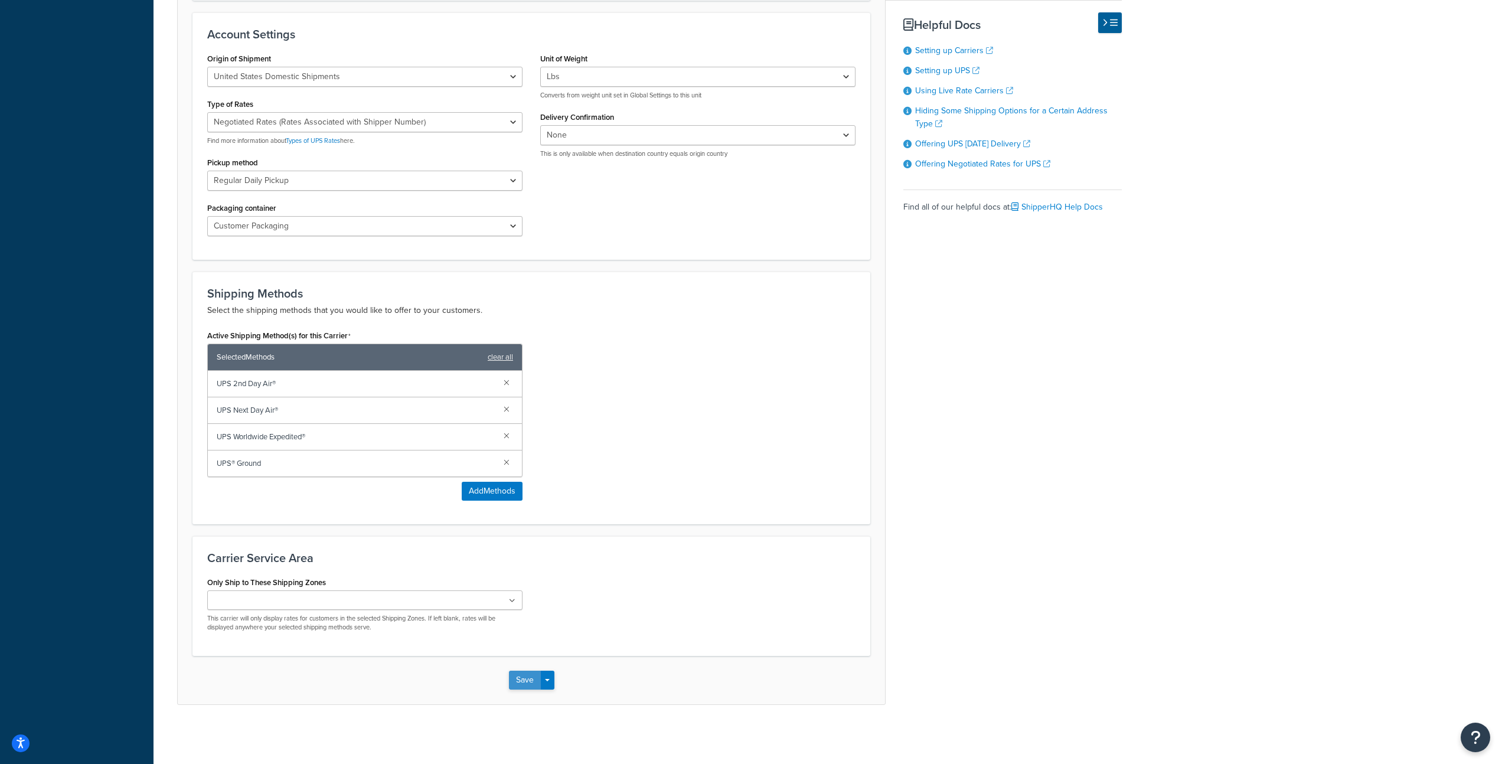
click at [521, 679] on button "Save" at bounding box center [525, 680] width 32 height 19
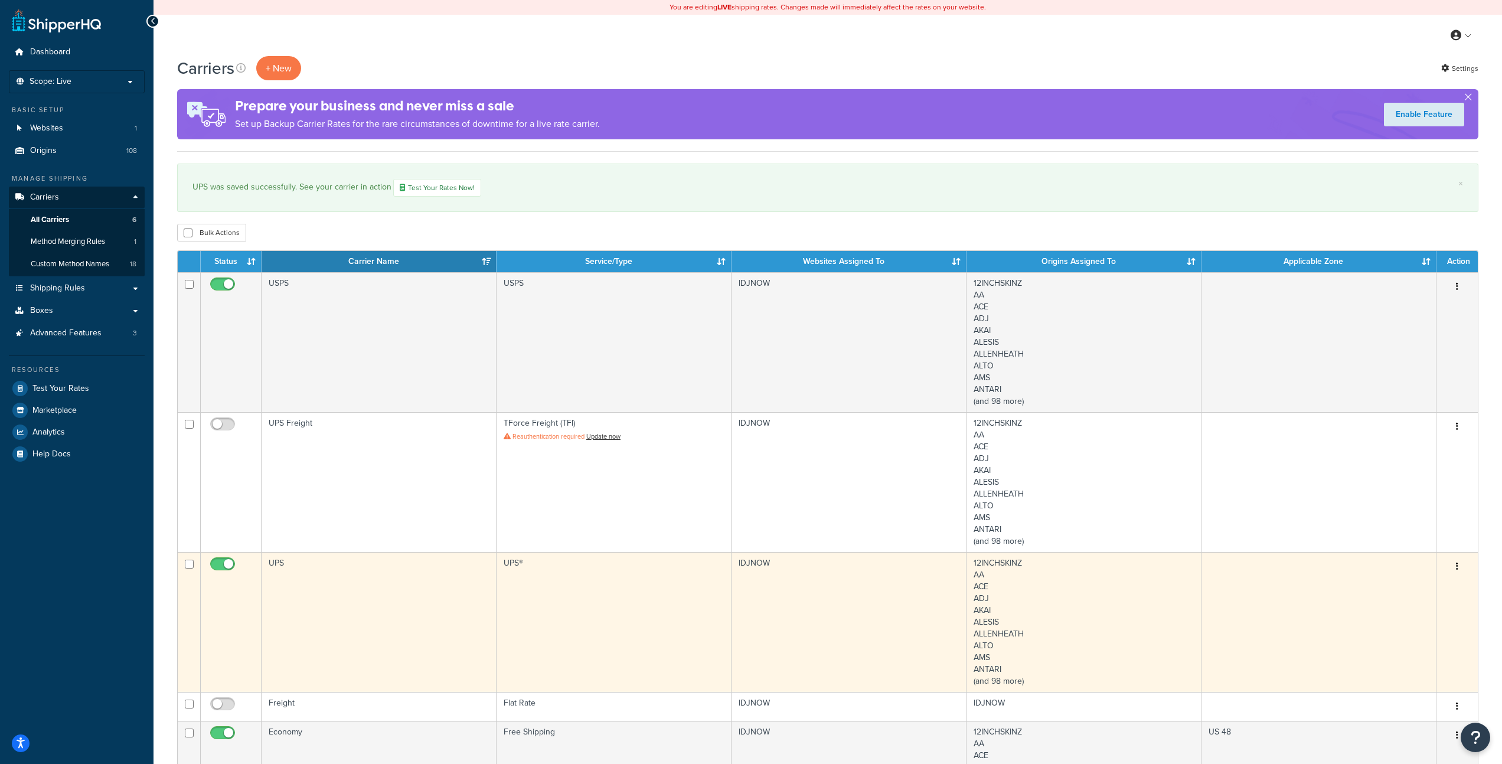
click at [372, 591] on td "UPS" at bounding box center [379, 622] width 235 height 140
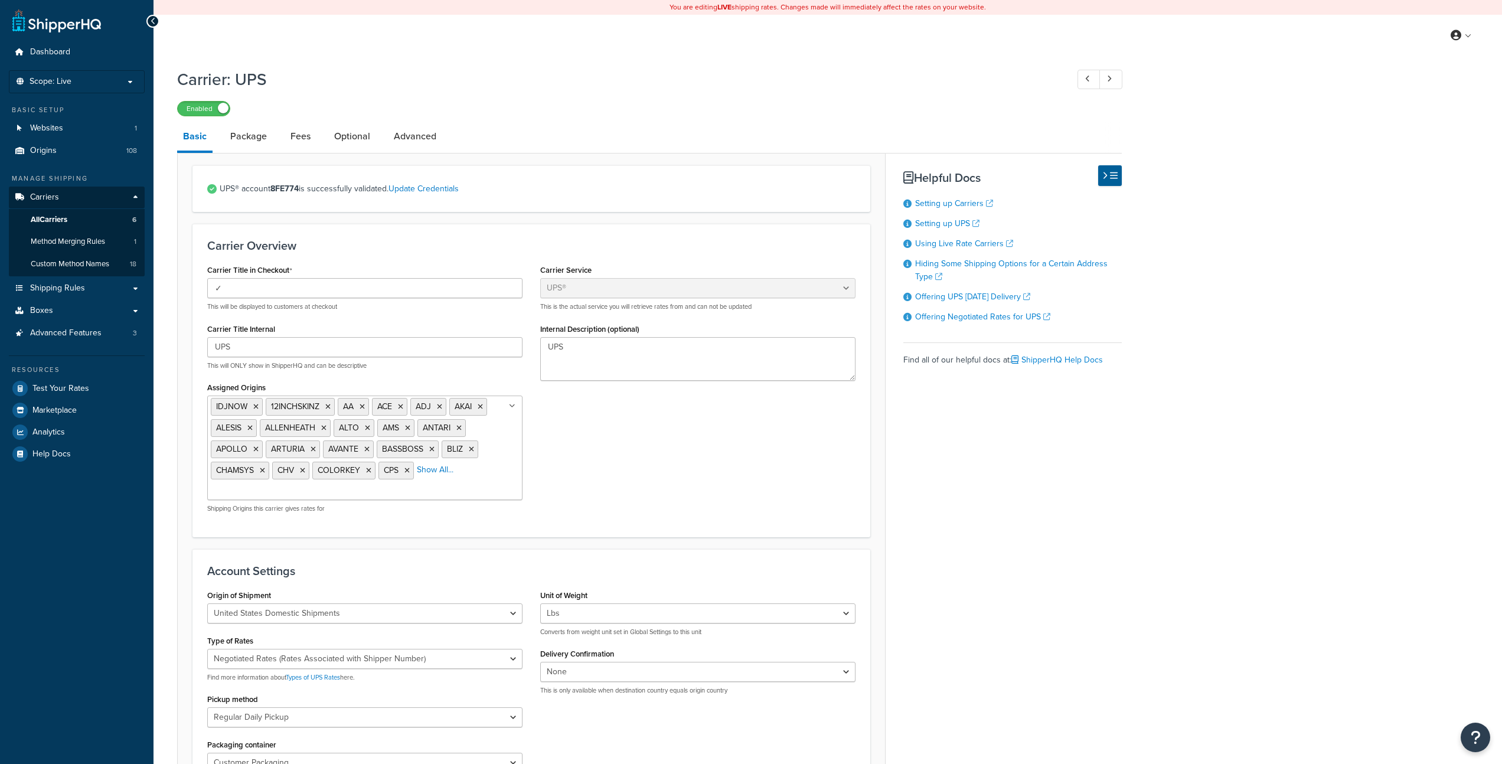
select select "ups"
click at [249, 139] on link "Package" at bounding box center [248, 136] width 48 height 28
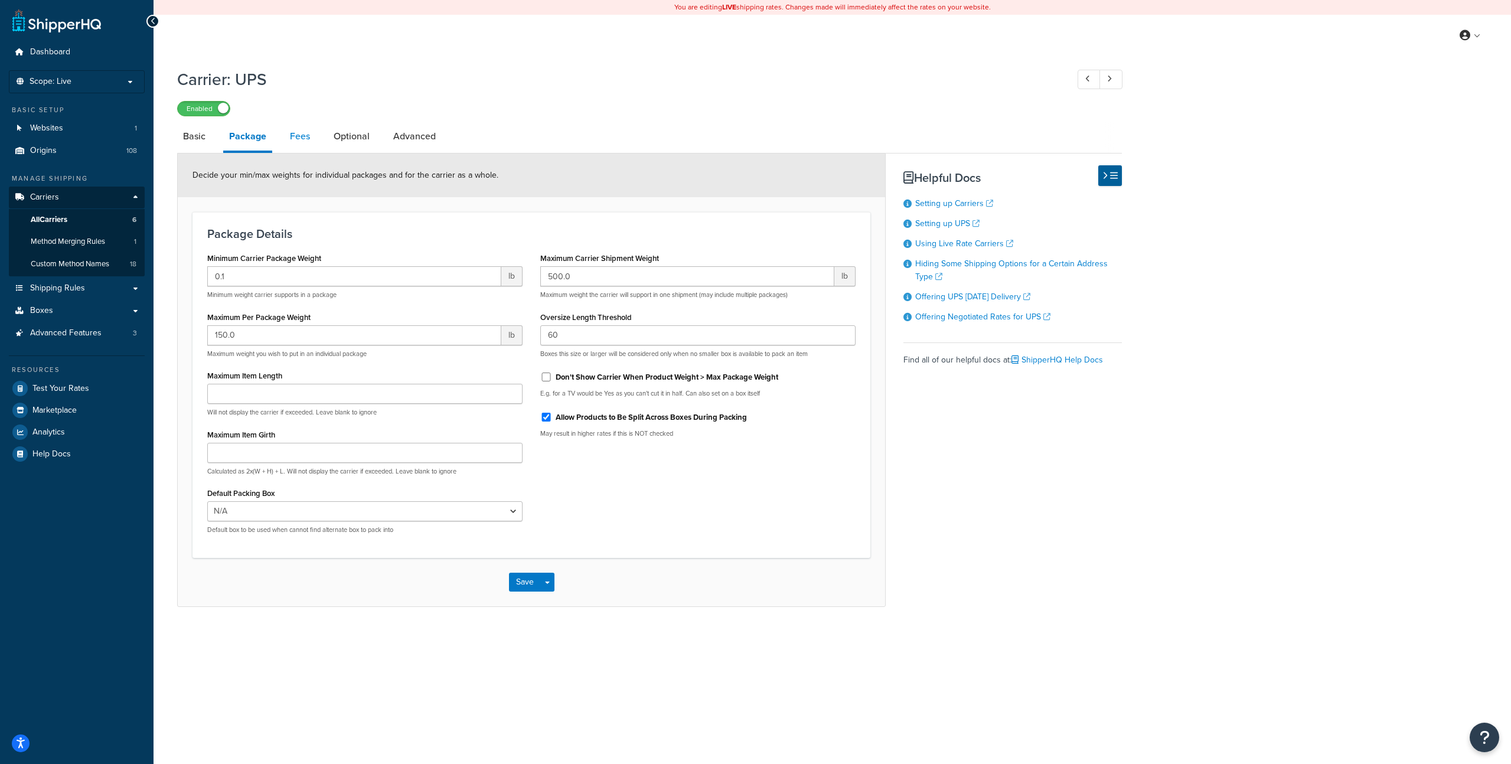
click at [290, 137] on link "Fees" at bounding box center [300, 136] width 32 height 28
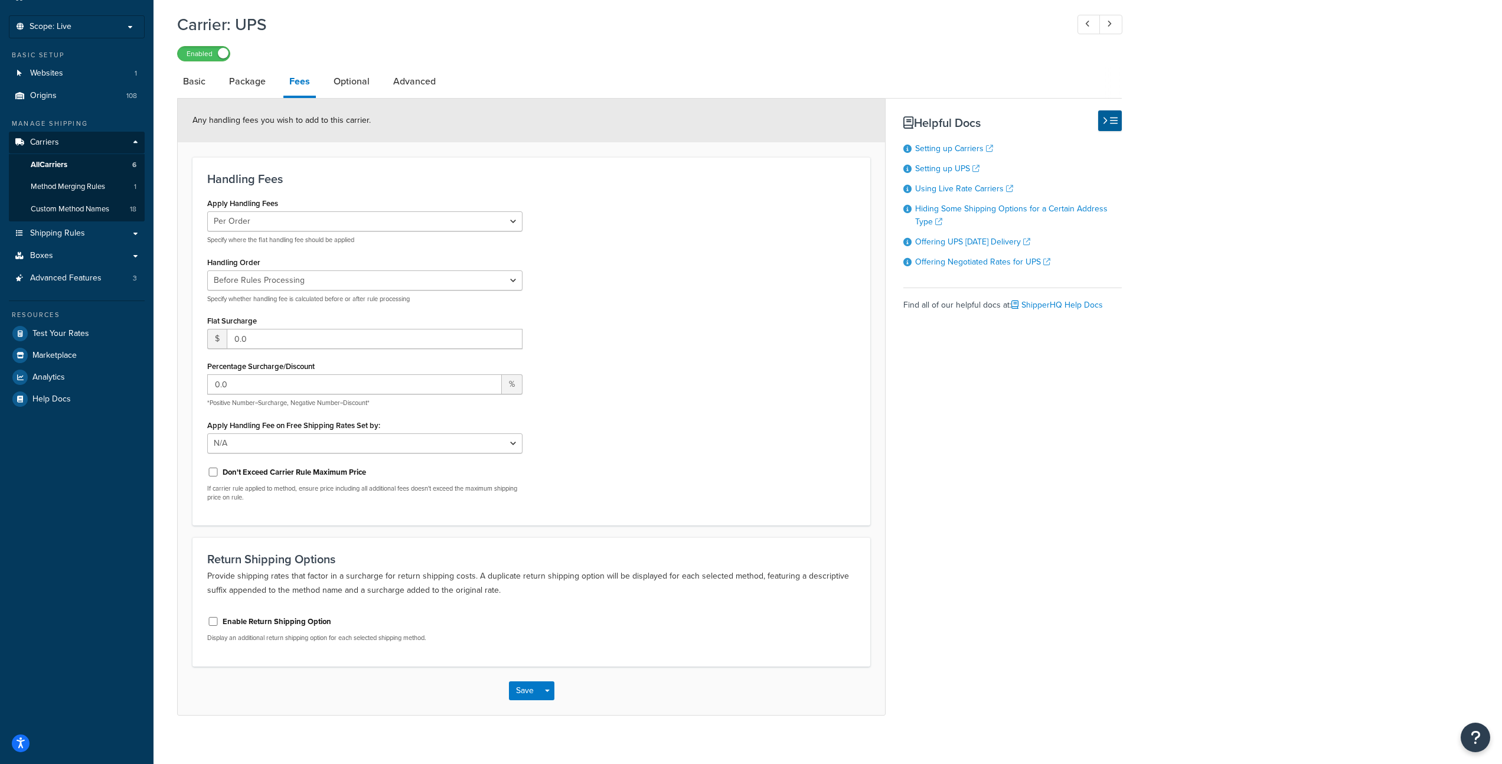
scroll to position [66, 0]
